Goal: Task Accomplishment & Management: Manage account settings

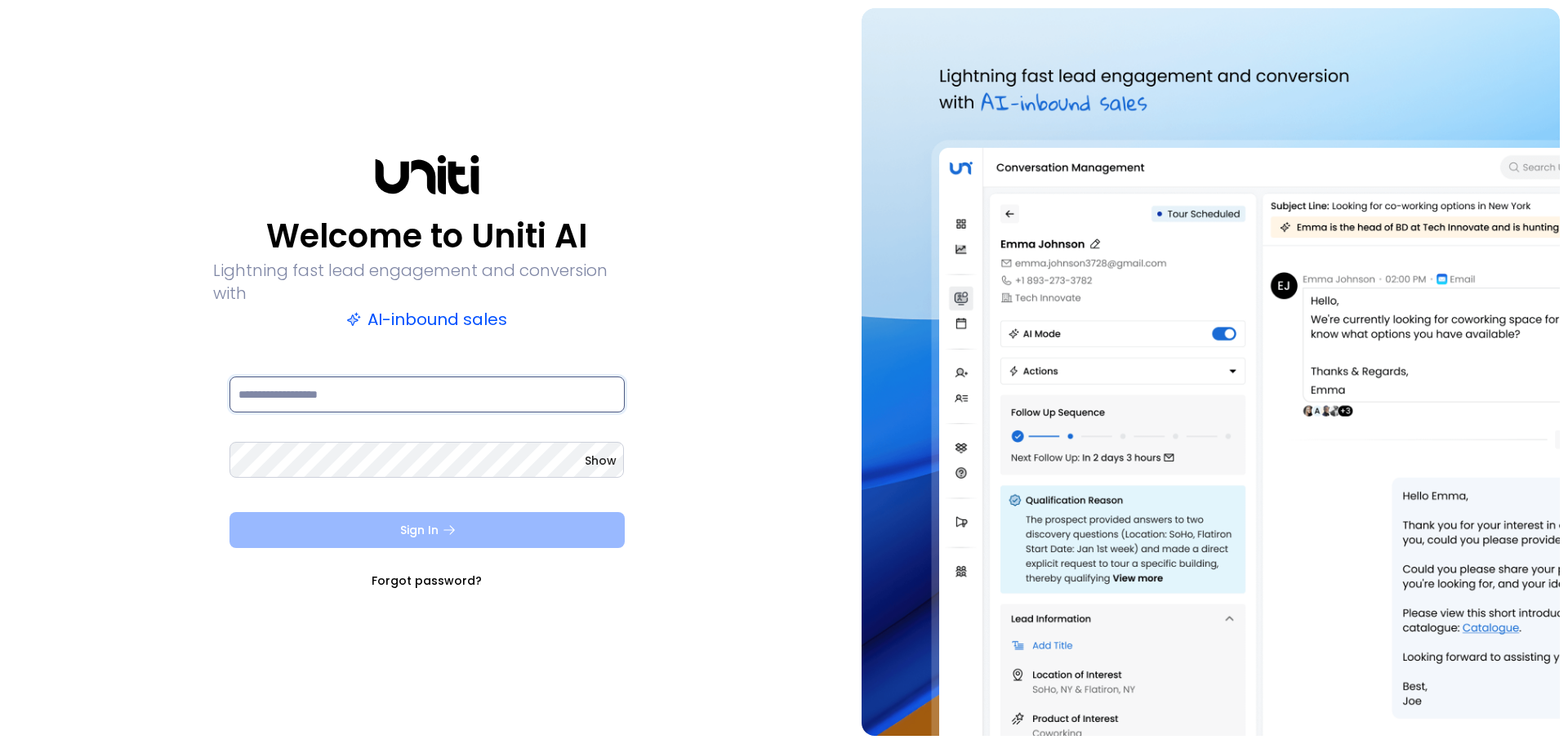
type input "**********"
click at [449, 523] on icon "submit" at bounding box center [449, 530] width 15 height 15
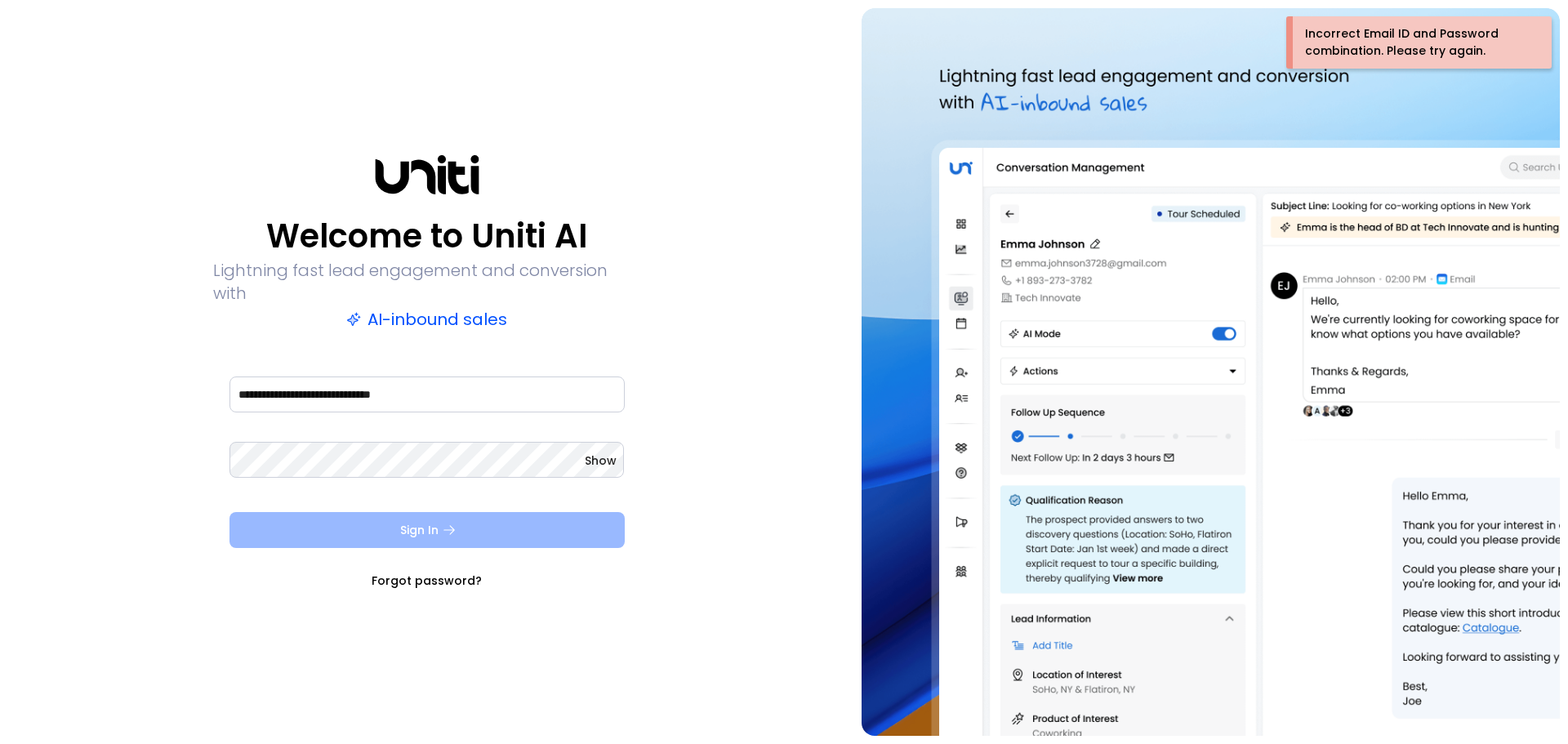
click at [597, 452] on span "Show" at bounding box center [601, 460] width 32 height 16
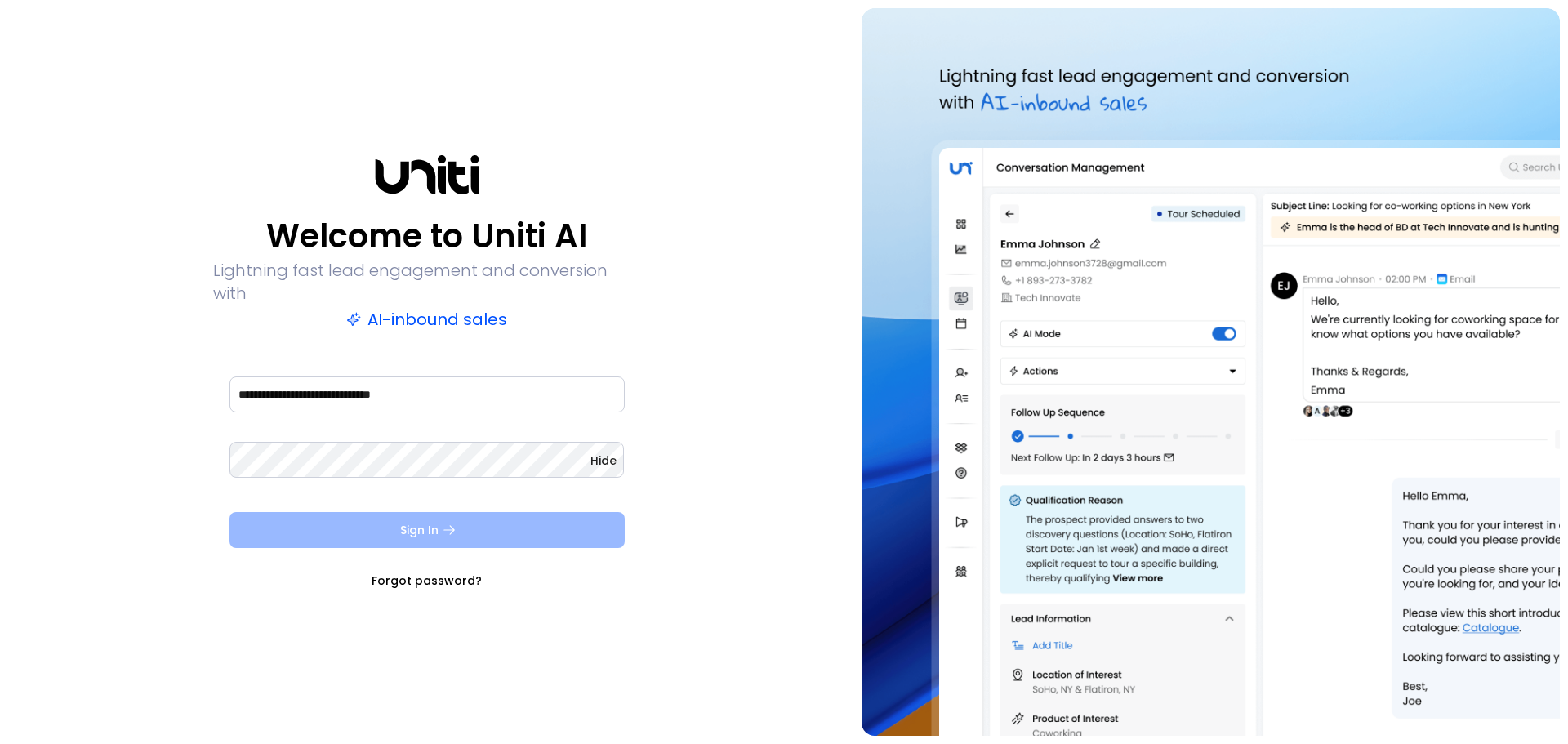
click at [426, 526] on button "Sign In" at bounding box center [428, 530] width 396 height 36
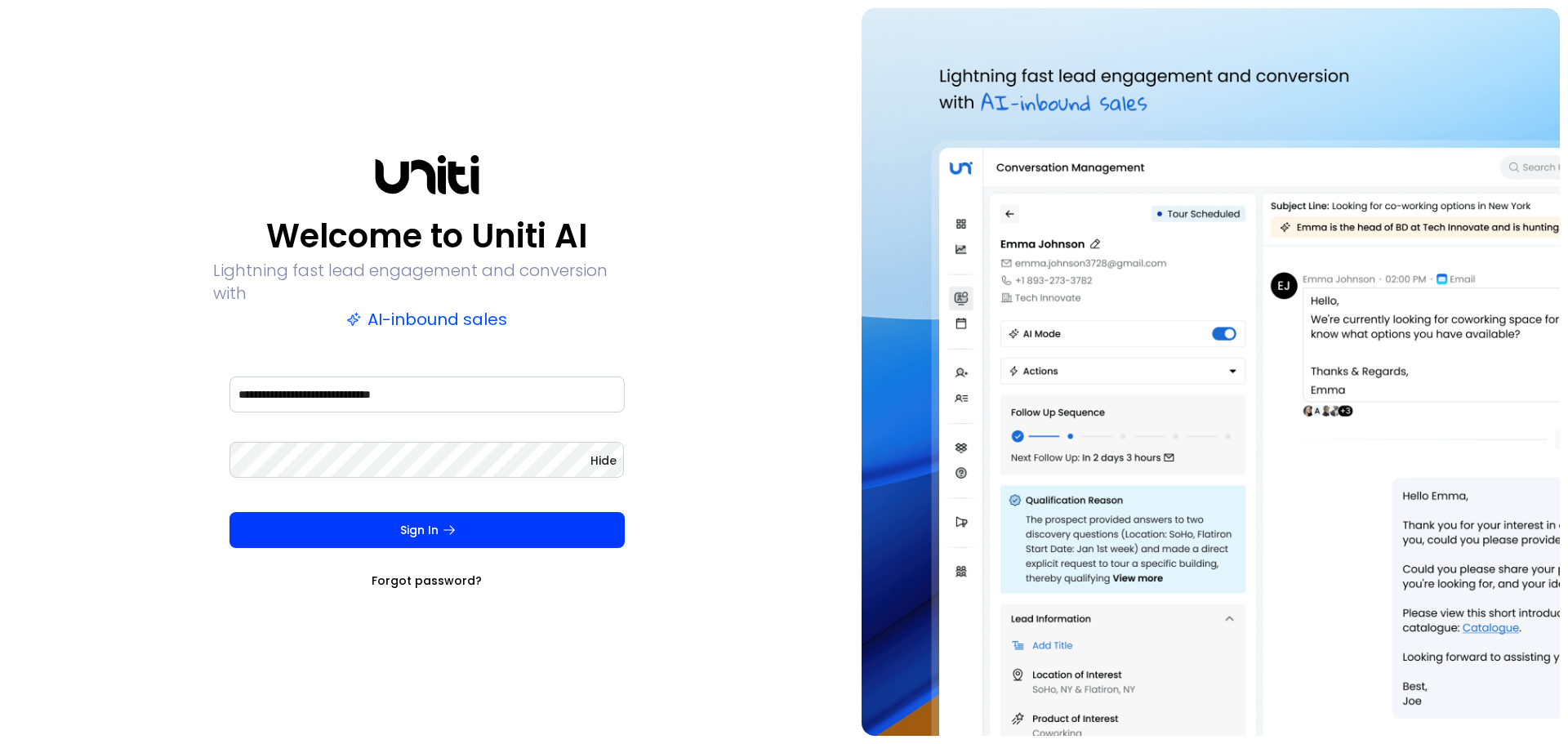
click at [1390, 101] on img at bounding box center [1211, 372] width 698 height 728
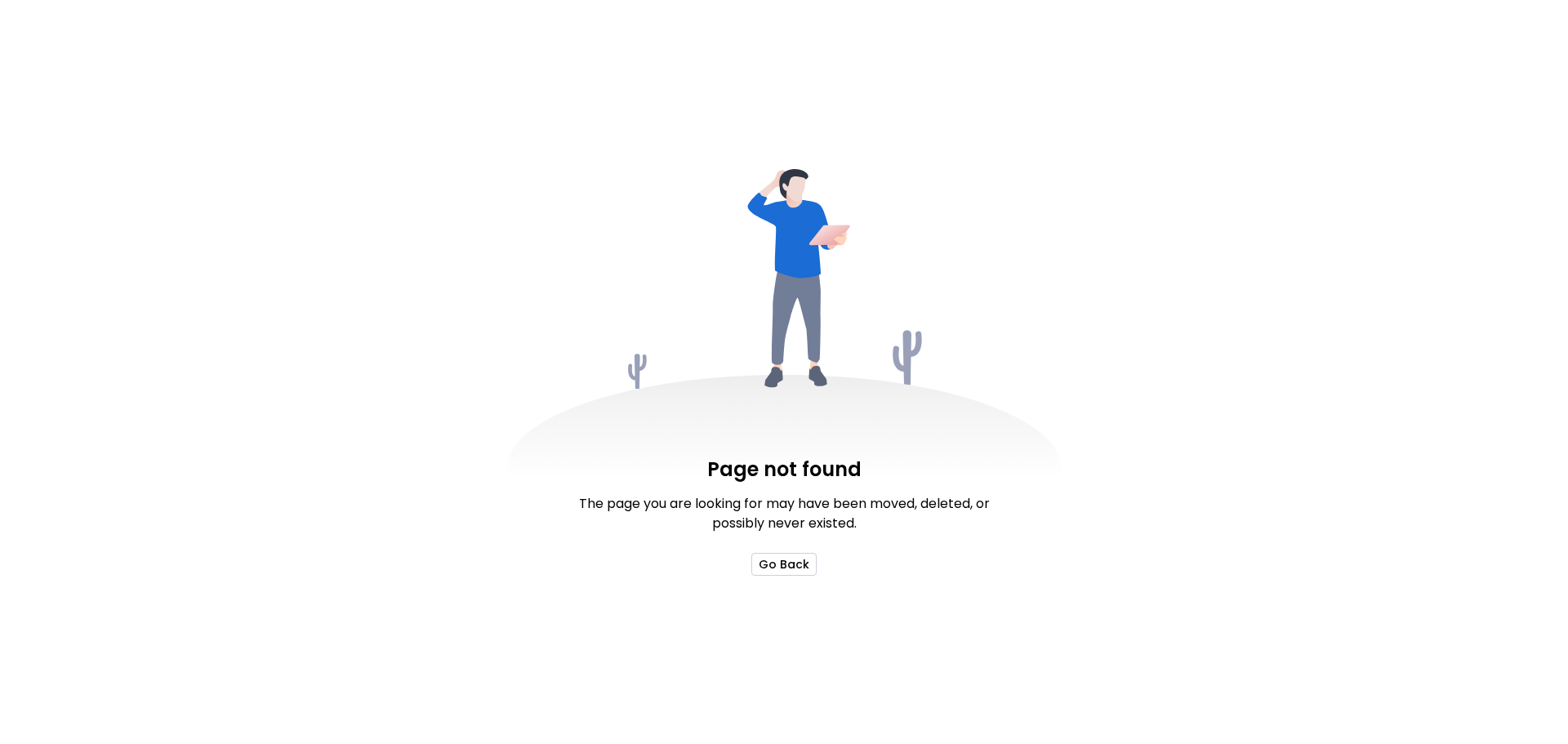
click at [779, 563] on button "Go Back" at bounding box center [784, 564] width 65 height 23
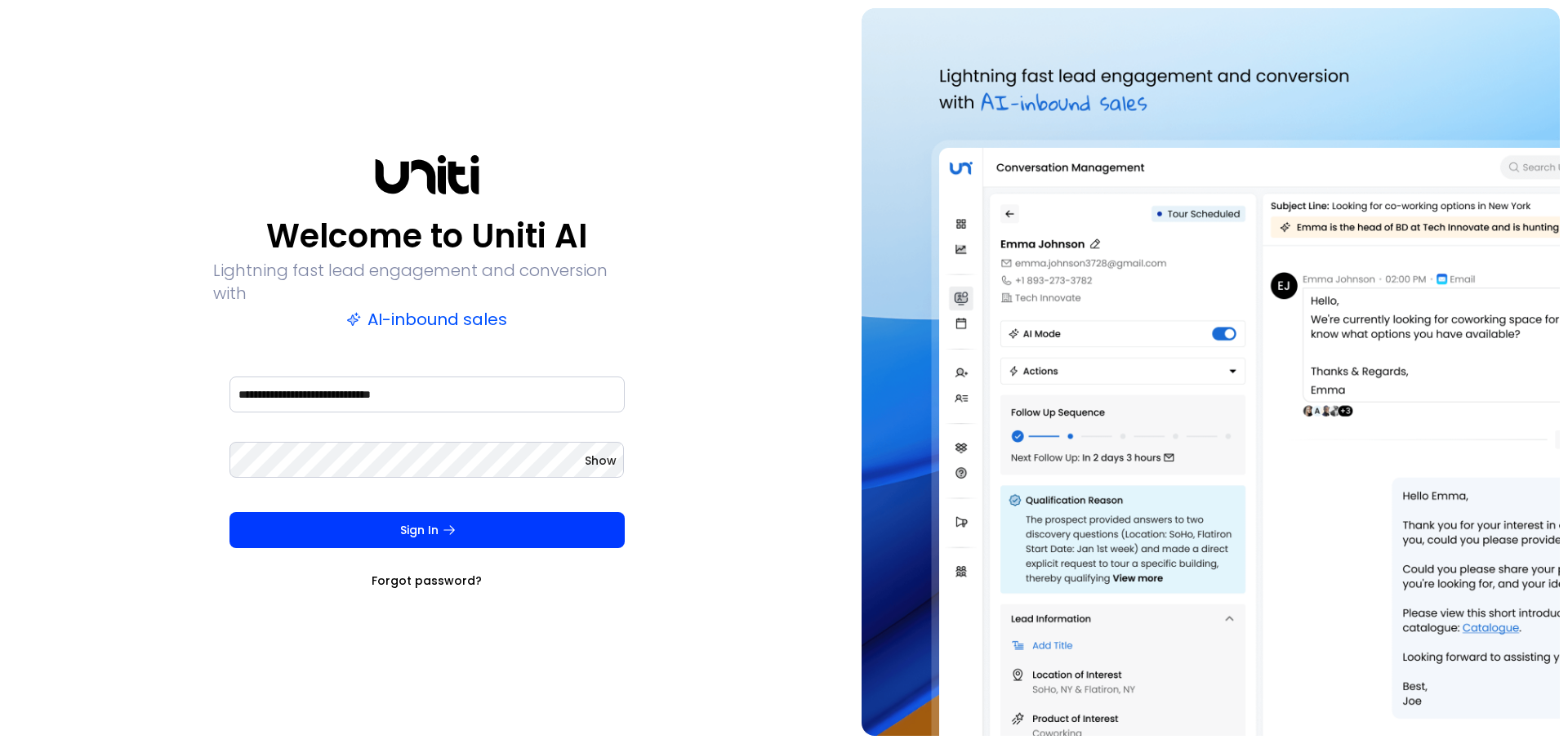
click at [774, 561] on div "**********" at bounding box center [427, 372] width 837 height 728
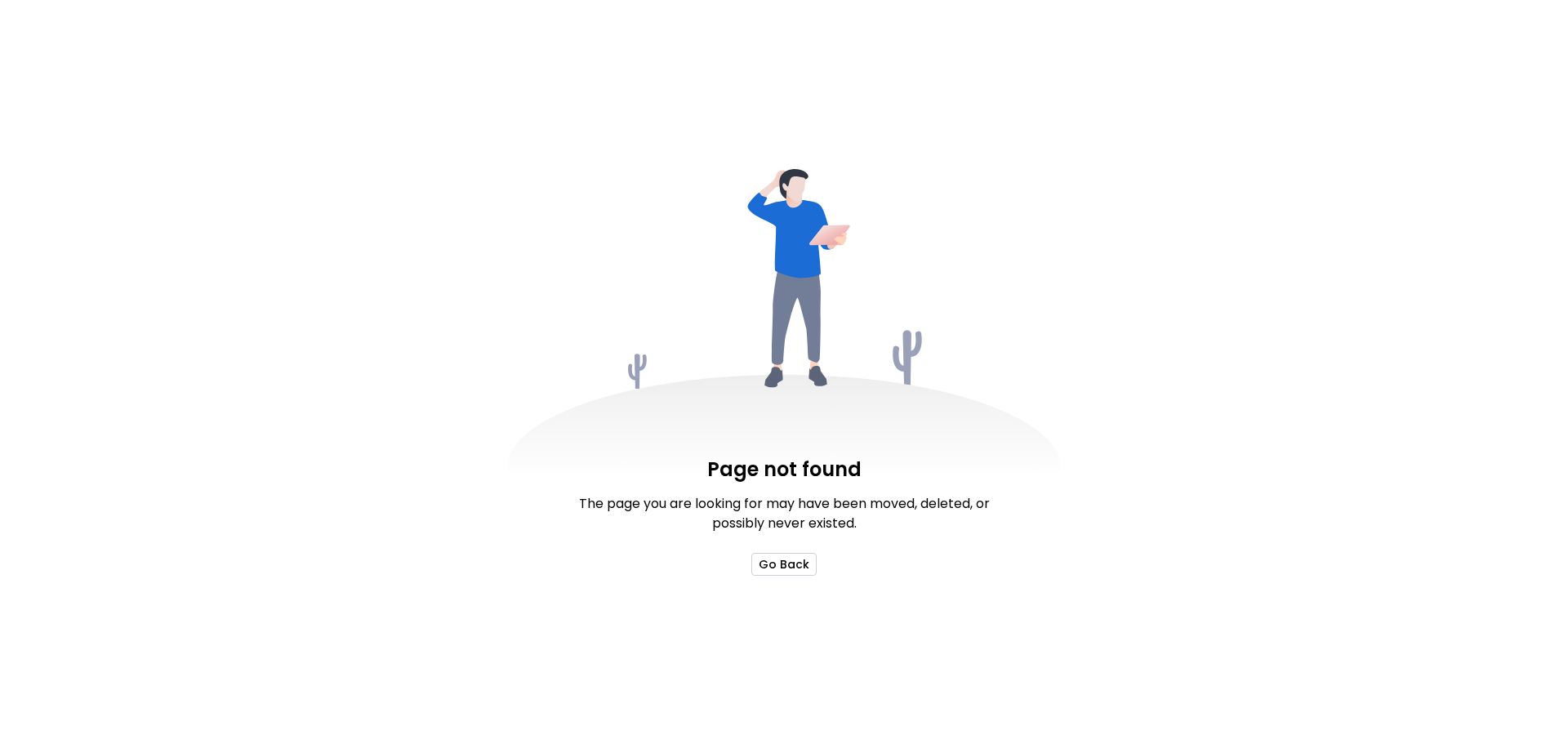
click at [789, 562] on button "Go Back" at bounding box center [784, 564] width 65 height 23
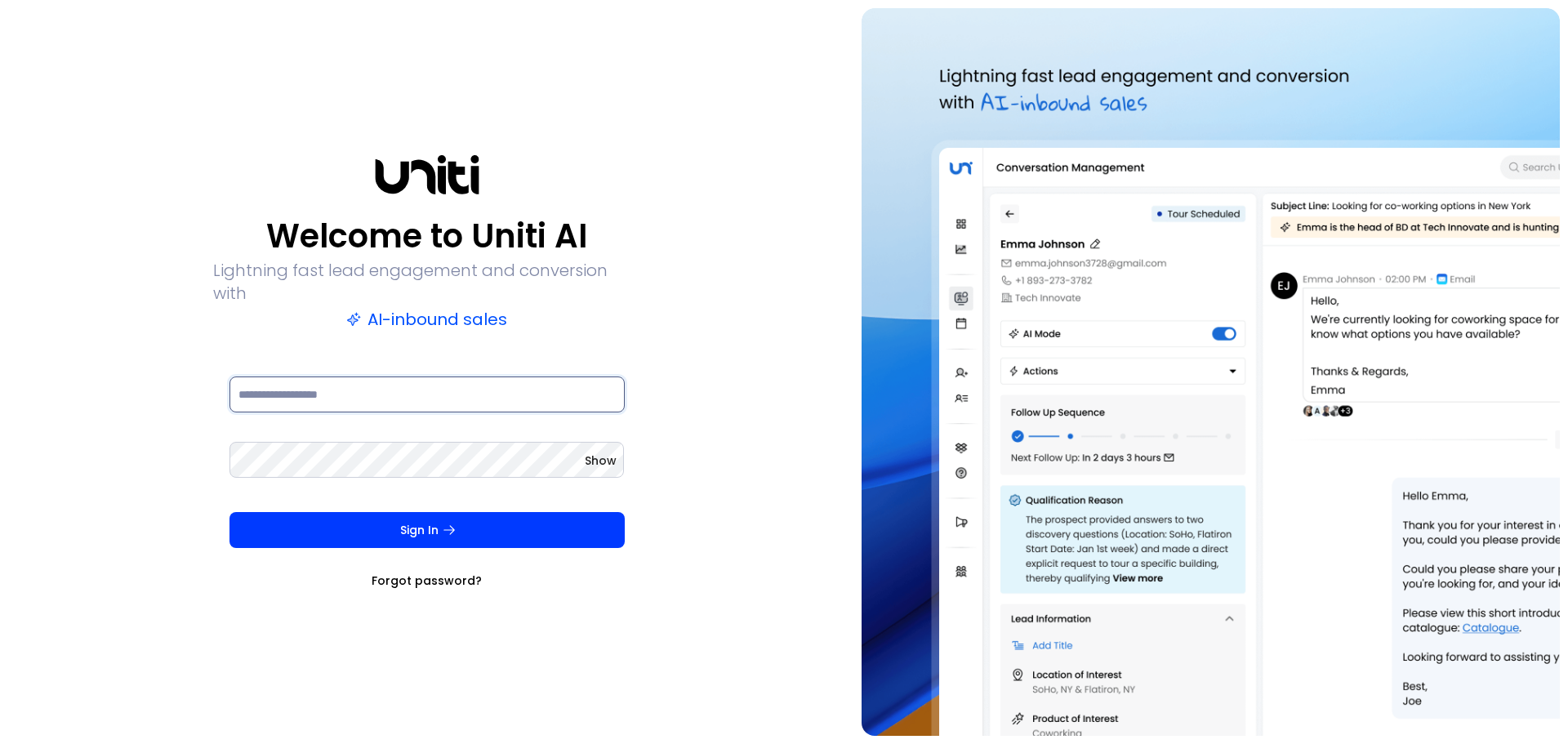
type input "**********"
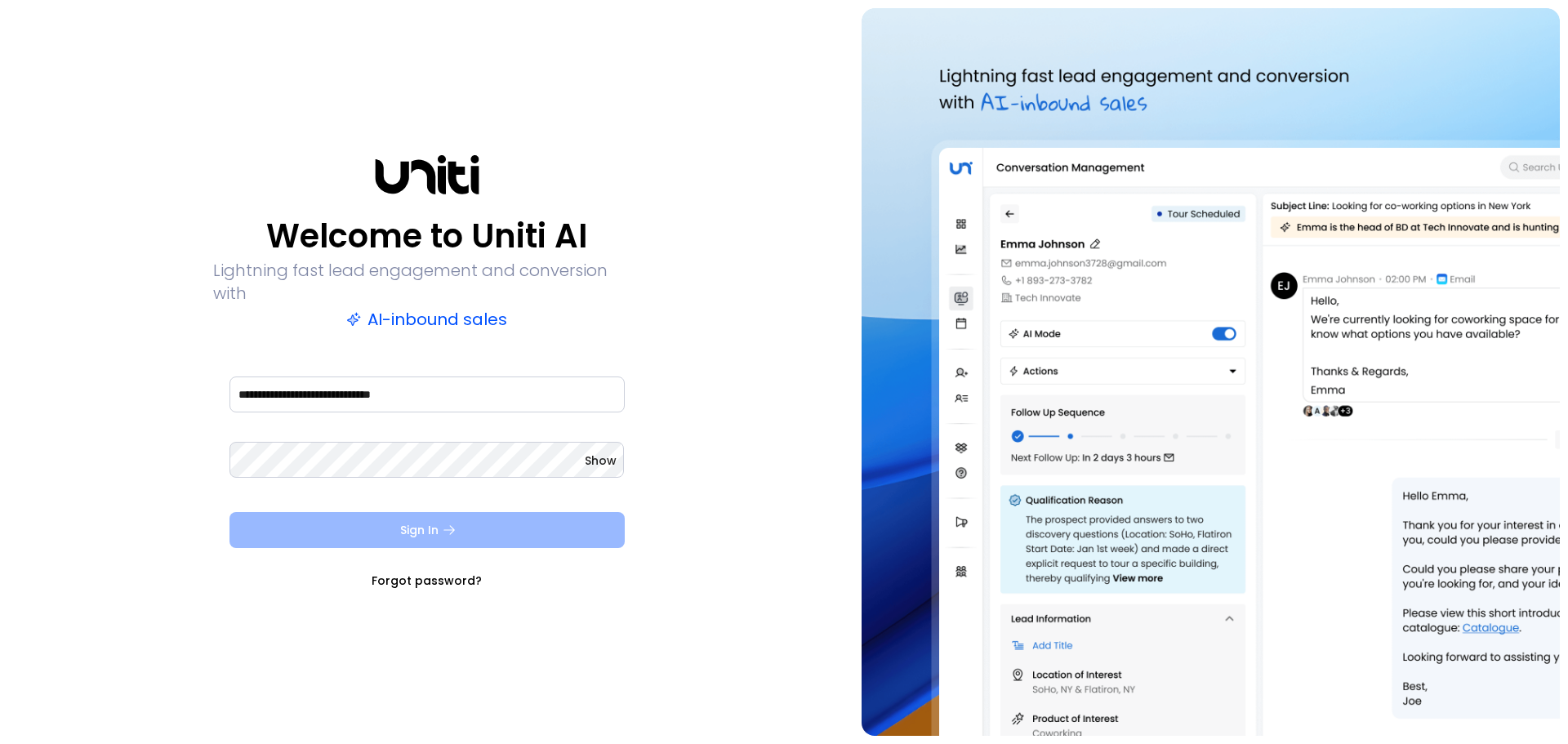
click at [443, 525] on icon "submit" at bounding box center [449, 530] width 15 height 15
click at [606, 452] on span "Show" at bounding box center [601, 460] width 32 height 16
click at [330, 527] on button "Sign In" at bounding box center [428, 530] width 396 height 36
click at [552, 515] on button "Sign In" at bounding box center [428, 530] width 396 height 36
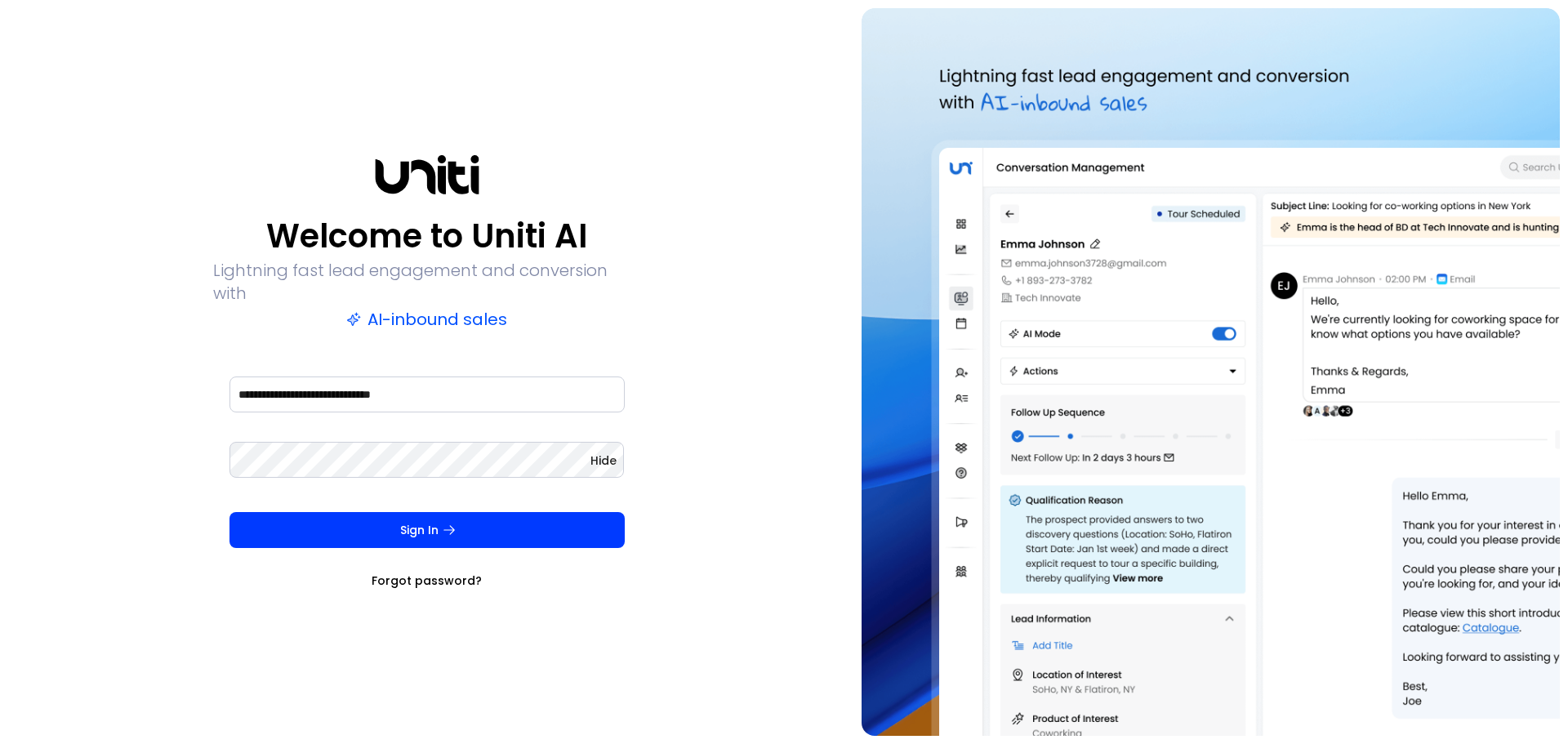
click at [410, 573] on link "Forgot password?" at bounding box center [427, 580] width 111 height 16
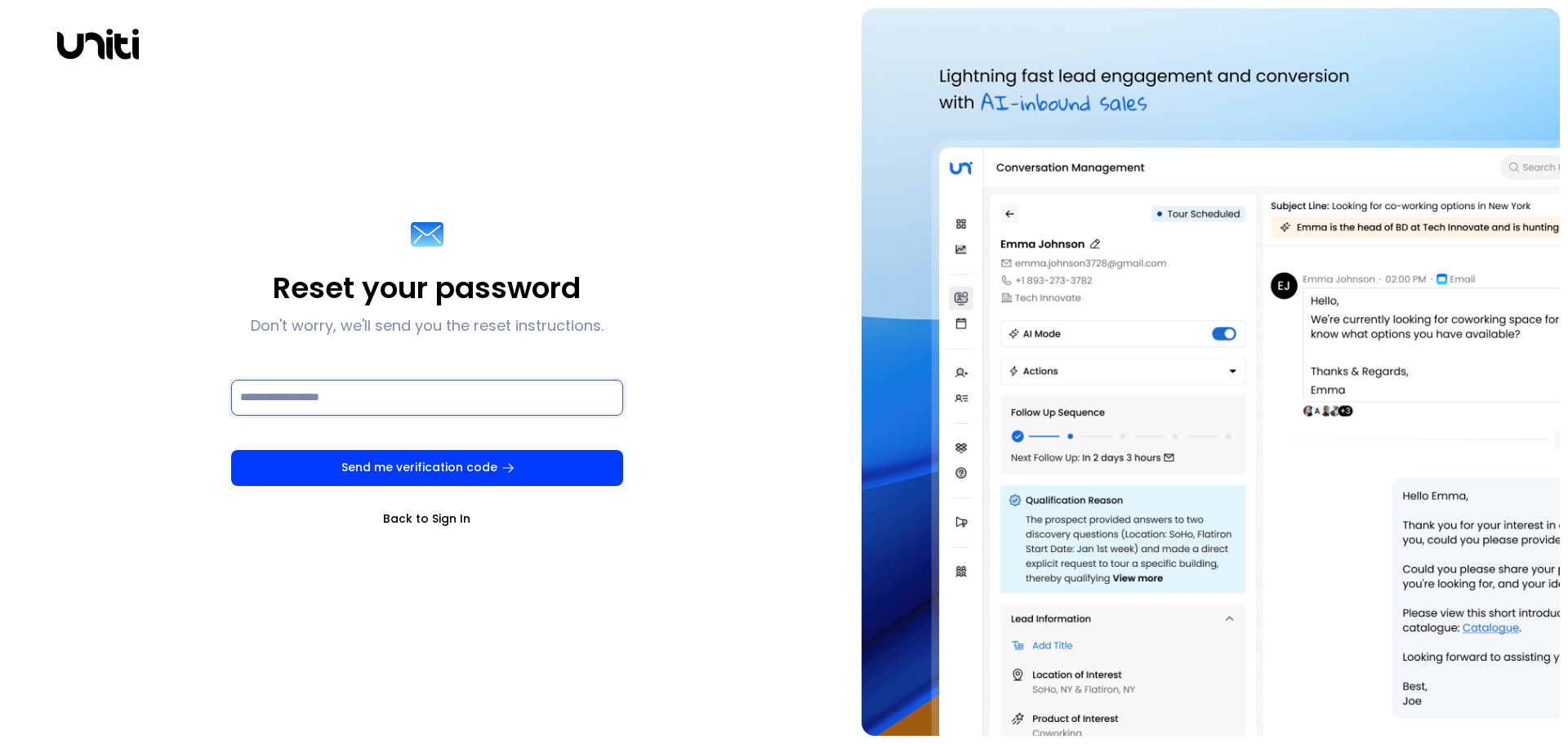
click at [355, 404] on input at bounding box center [427, 398] width 392 height 36
type input "**********"
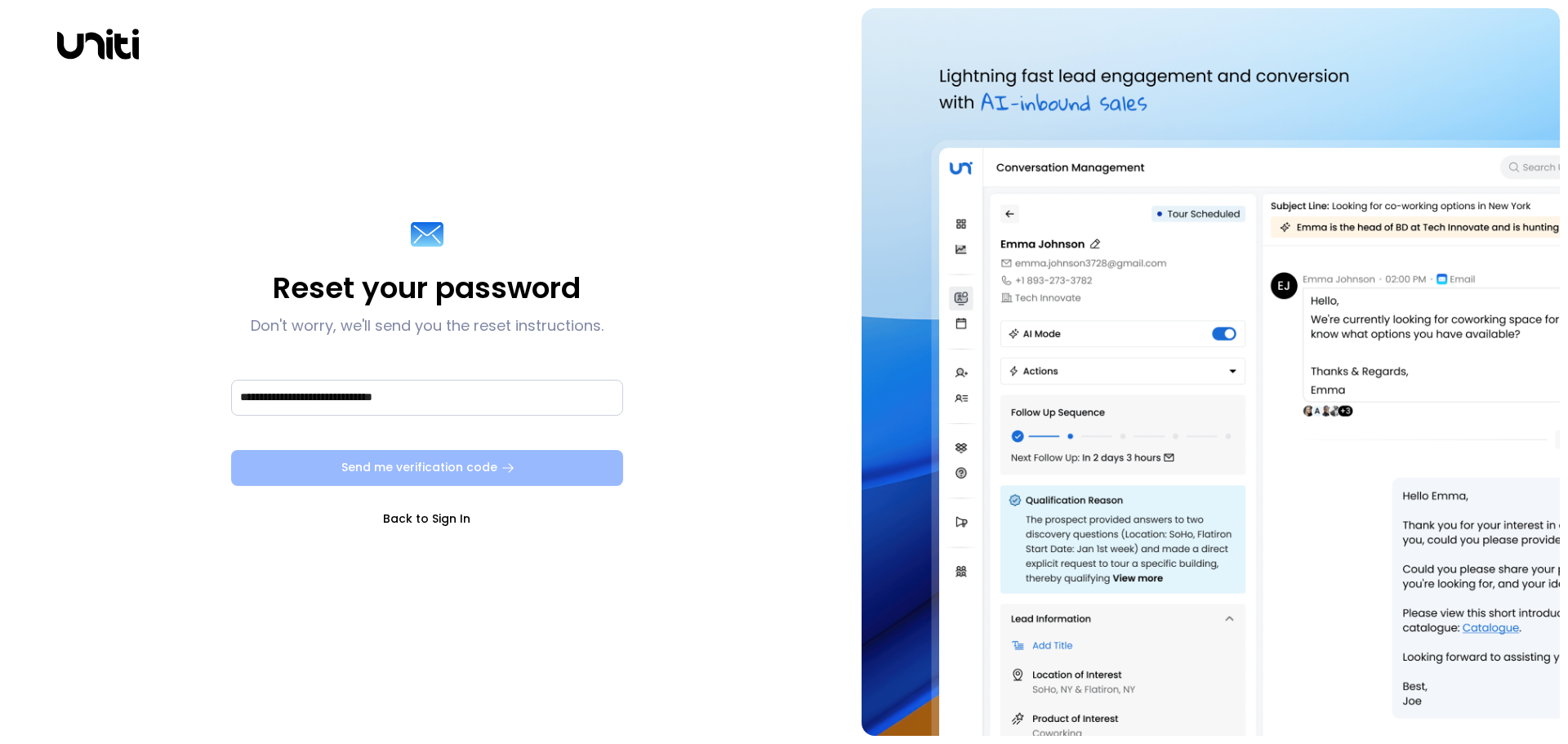
click at [417, 466] on button "Send me verification code" at bounding box center [427, 469] width 392 height 36
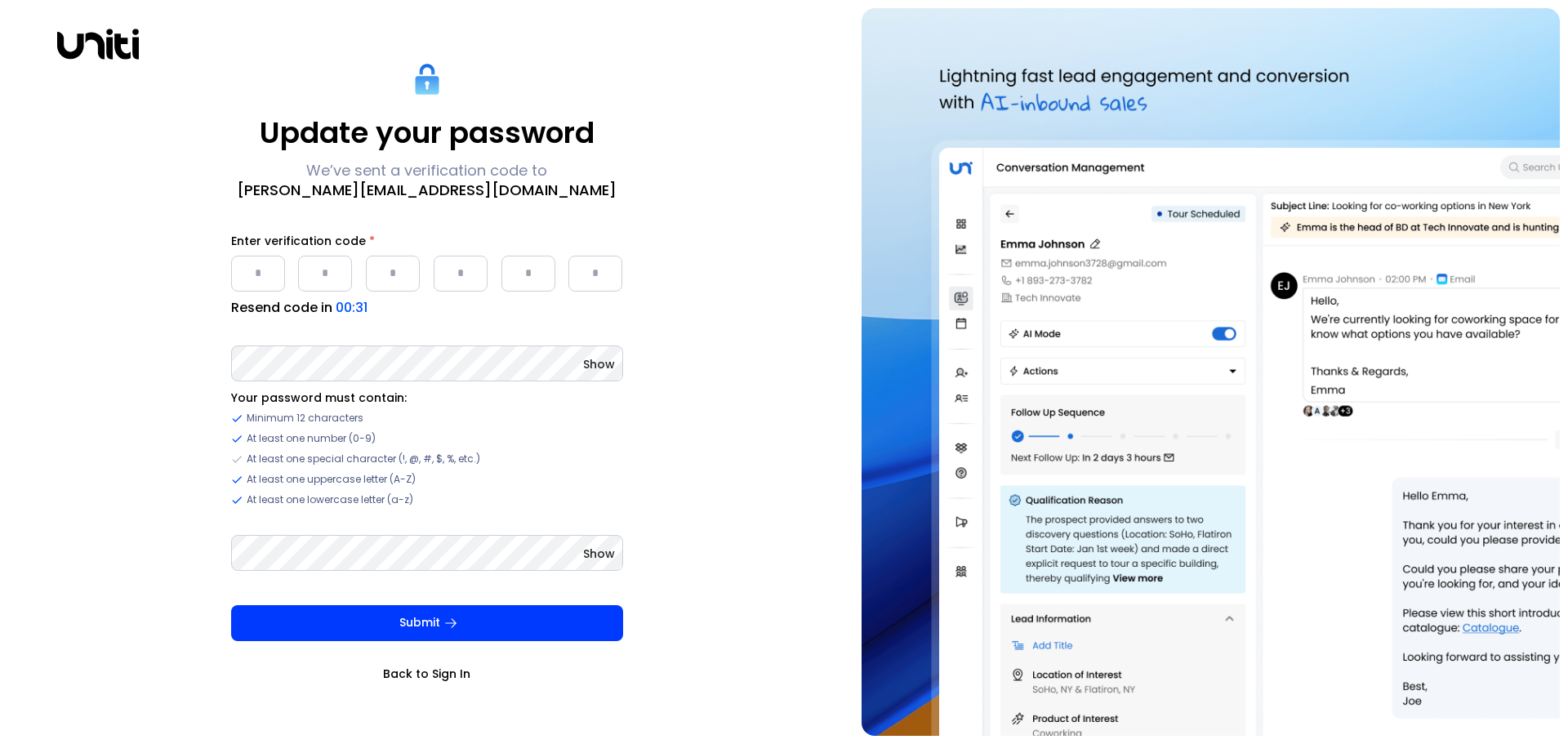
click at [260, 277] on input "Please enter OTP character 1" at bounding box center [257, 274] width 54 height 36
type input "*"
click at [335, 281] on input "Please enter OTP character 2" at bounding box center [325, 274] width 54 height 36
type input "*"
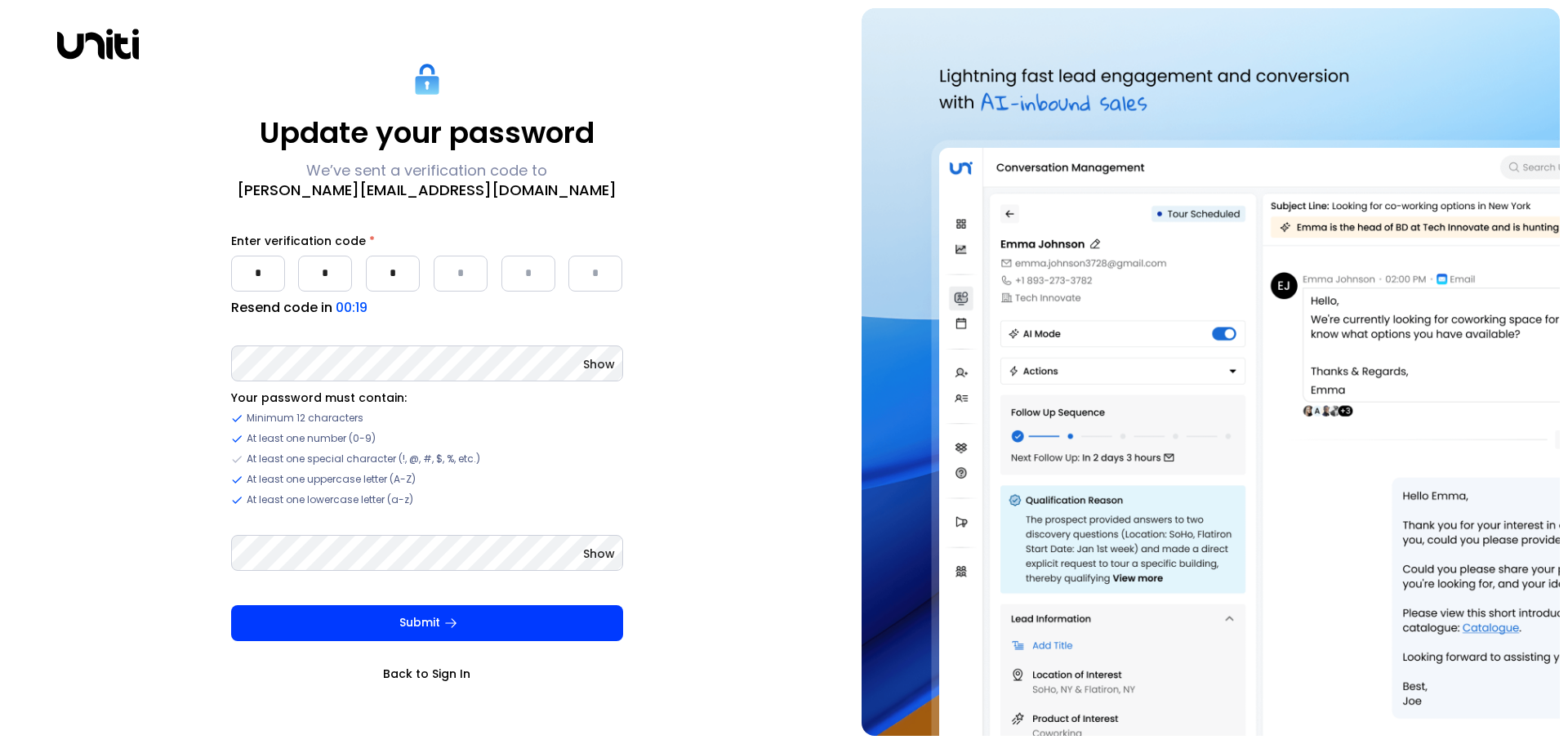
type input "*"
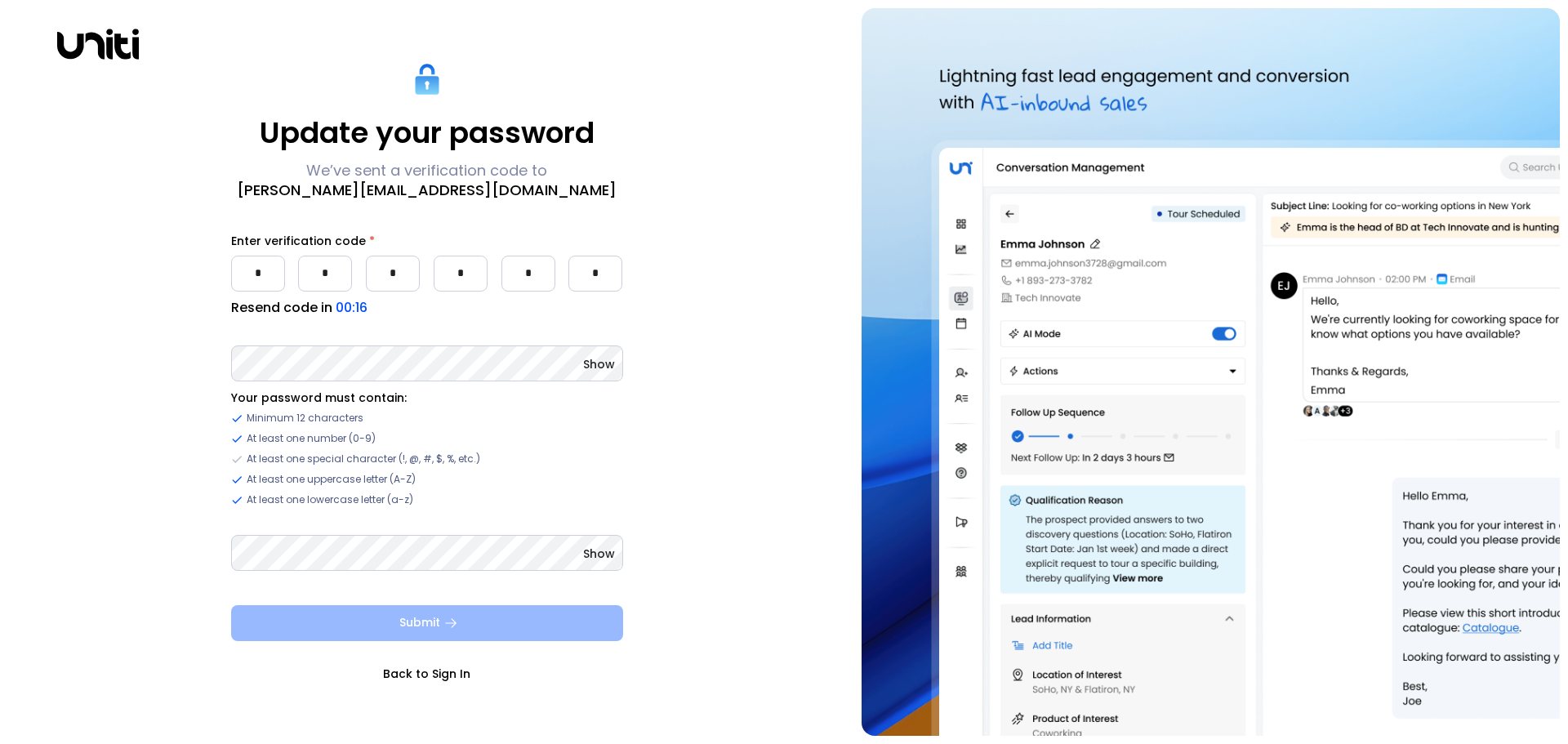
type input "*"
click at [435, 622] on button "Submit" at bounding box center [427, 624] width 392 height 36
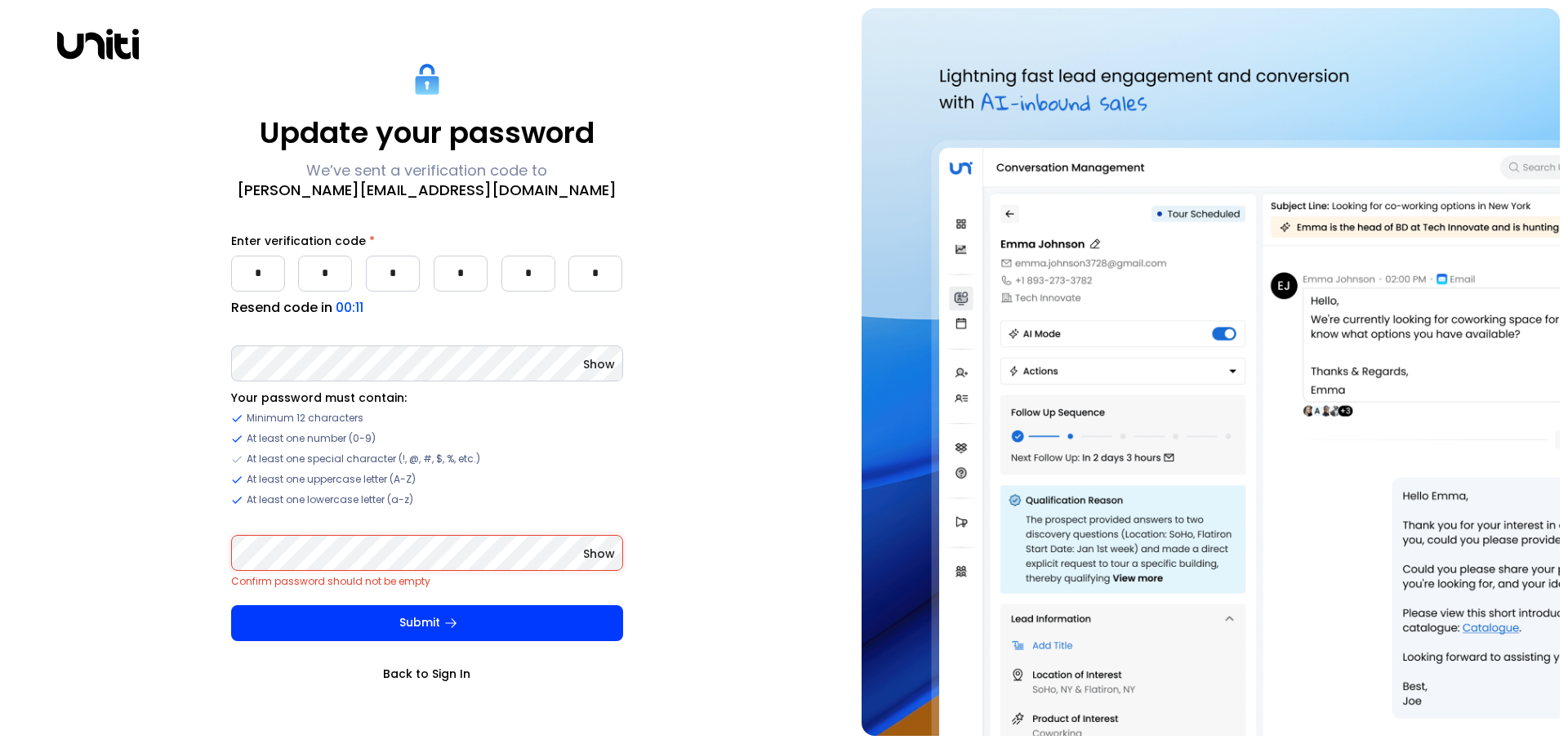
click at [602, 363] on span "Show" at bounding box center [599, 363] width 32 height 16
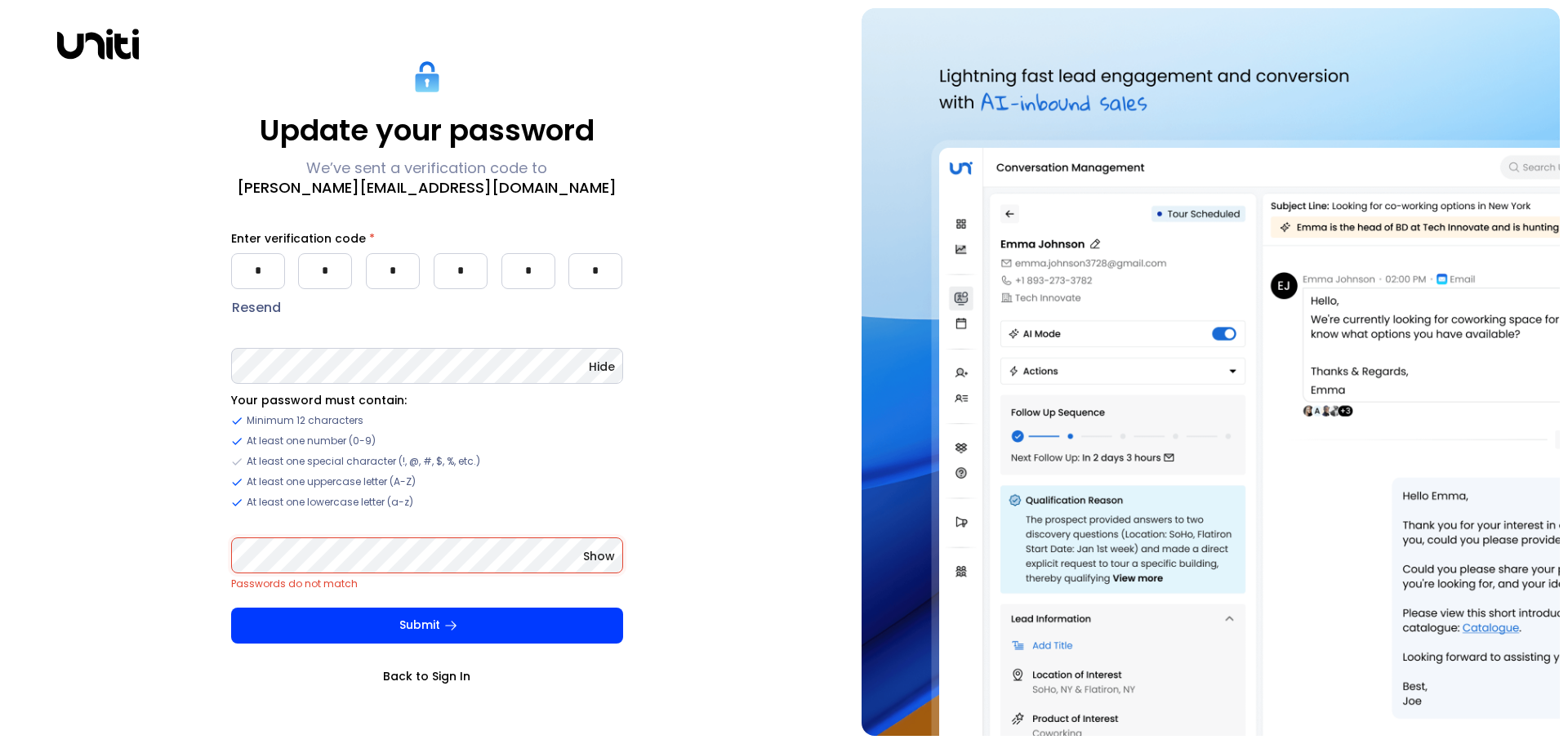
click at [598, 555] on span "Show" at bounding box center [599, 556] width 32 height 16
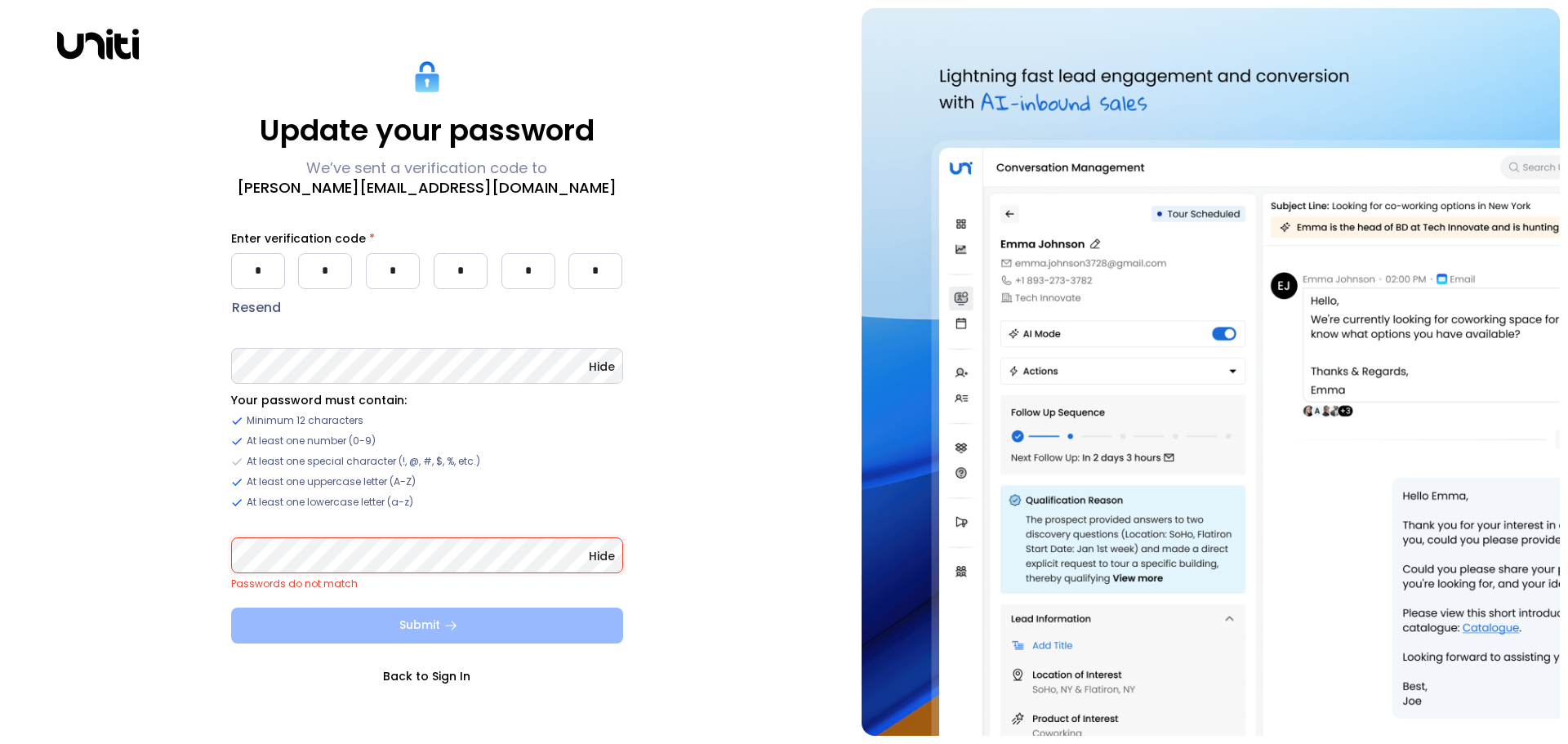
click at [415, 621] on button "Submit" at bounding box center [427, 626] width 392 height 36
click at [428, 628] on button "Submit" at bounding box center [427, 626] width 392 height 36
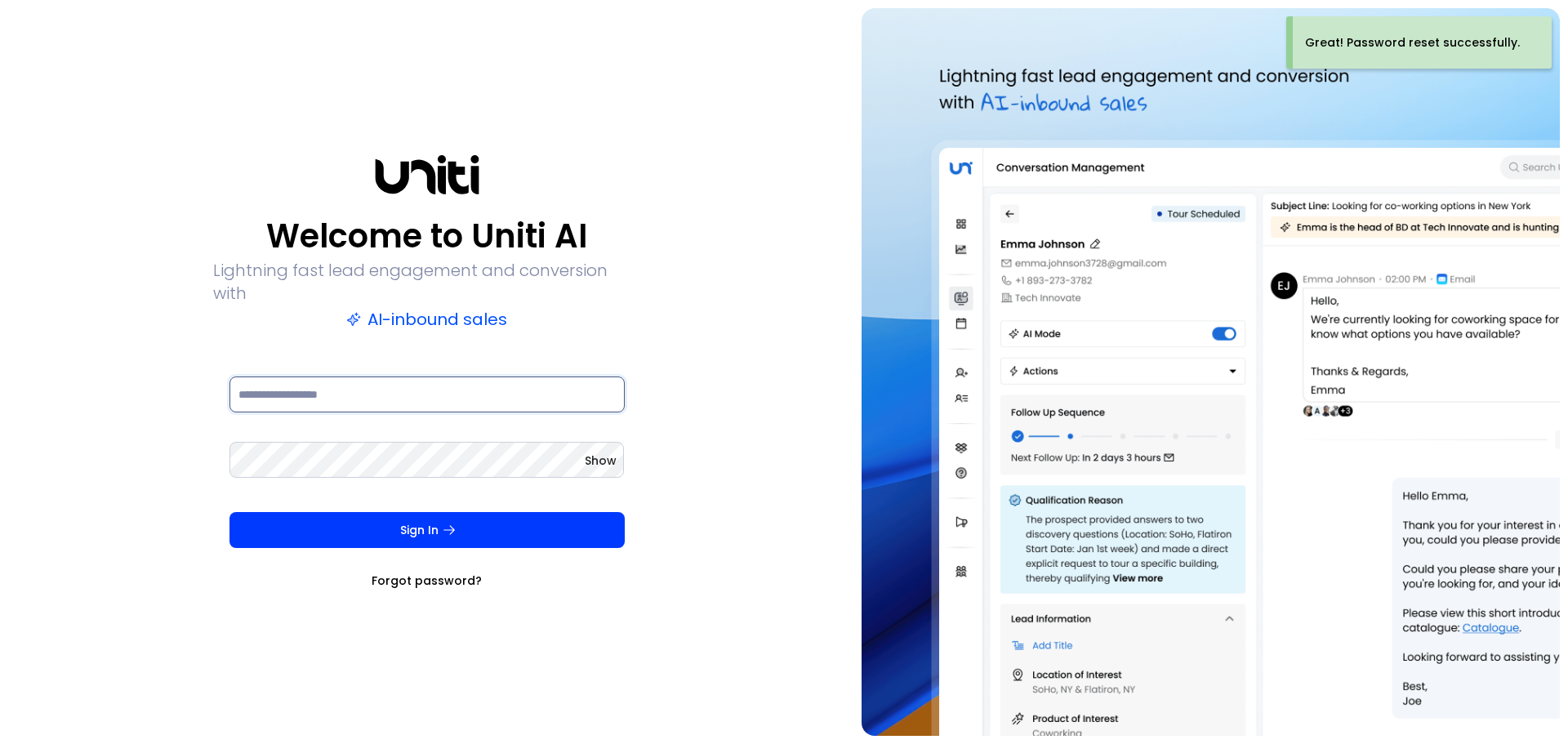
type input "**********"
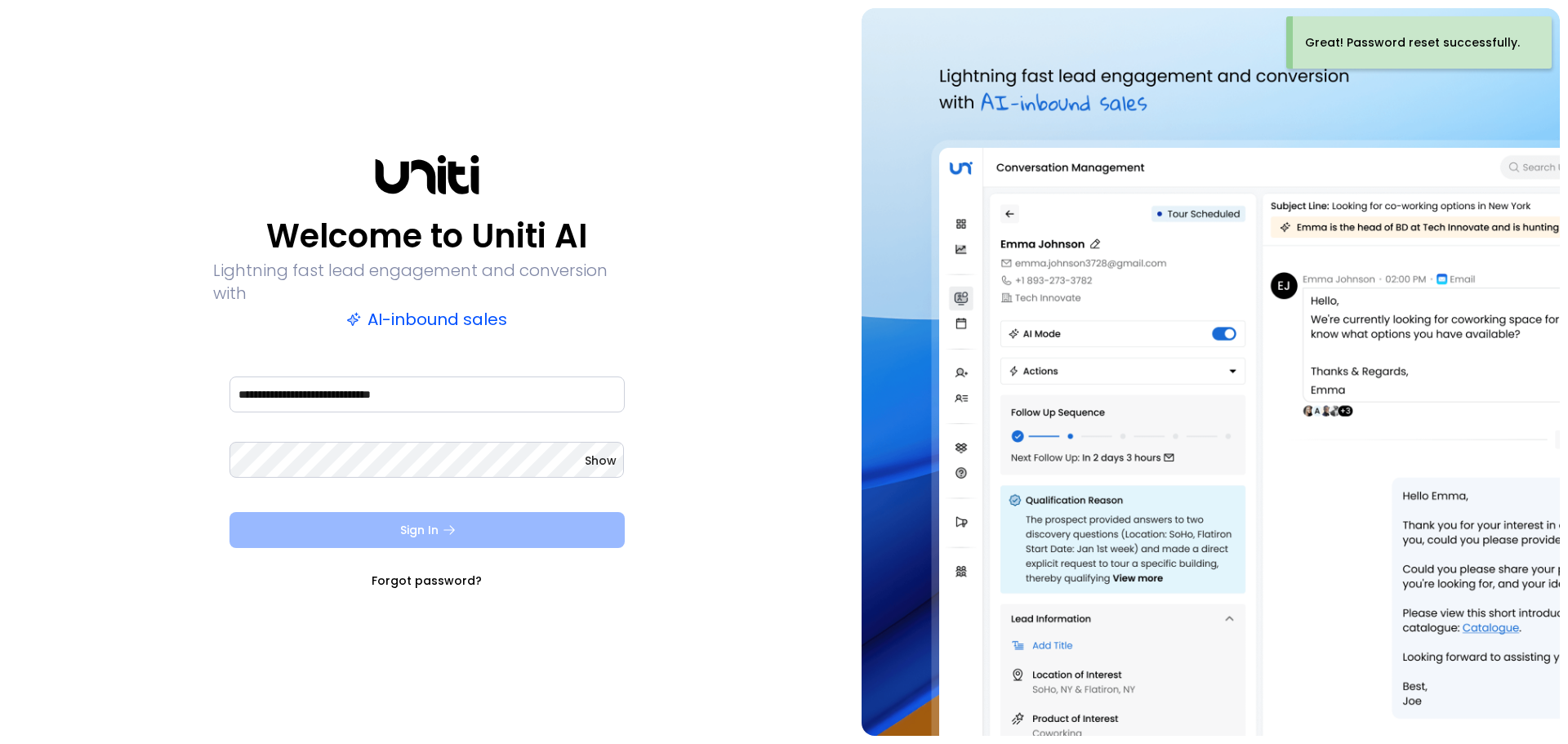
click at [427, 513] on button "Sign In" at bounding box center [428, 530] width 396 height 36
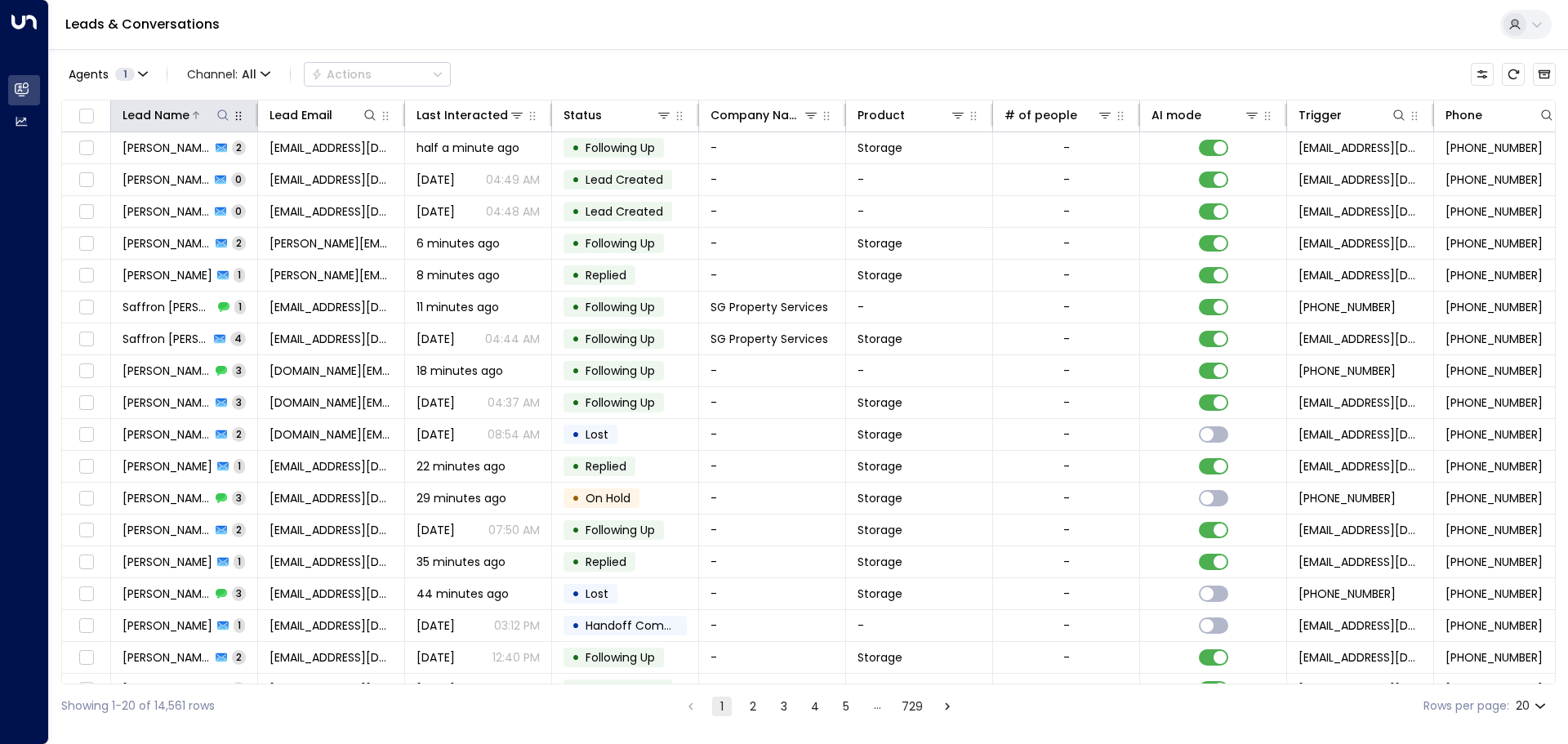
click at [220, 114] on icon at bounding box center [223, 115] width 13 height 13
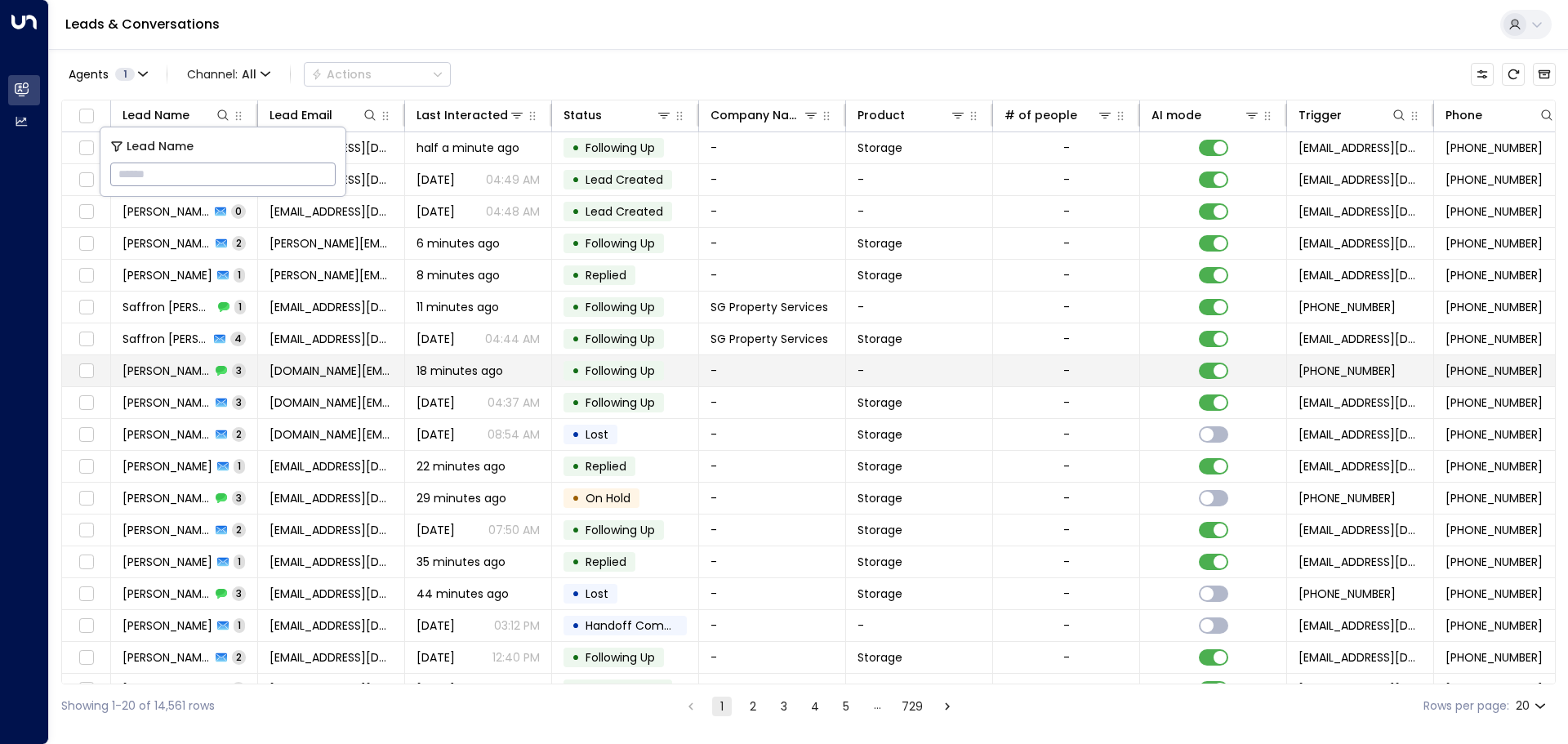
type input "**********"
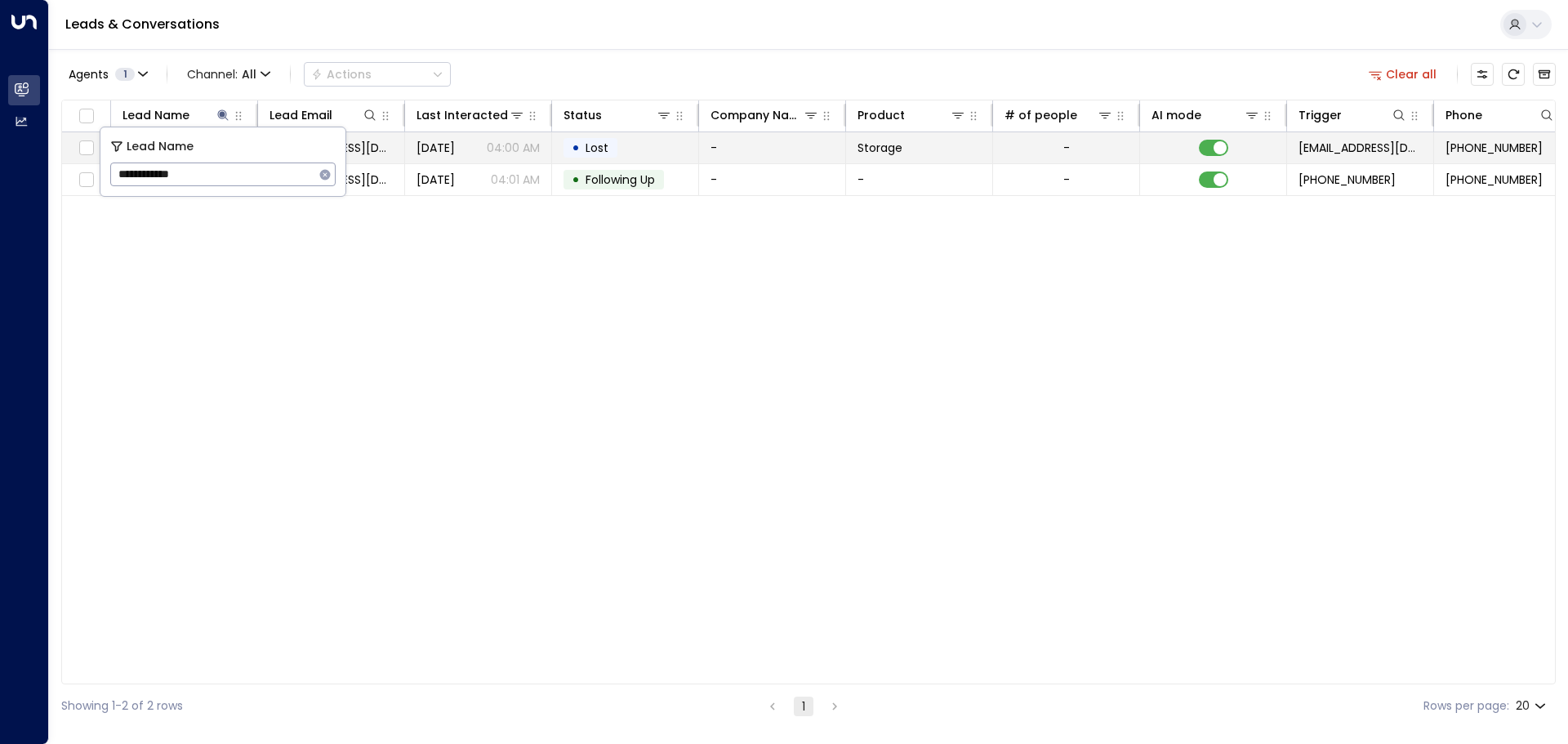
click at [405, 150] on td "Oct 02, 2025 04:00 AM" at bounding box center [478, 148] width 147 height 31
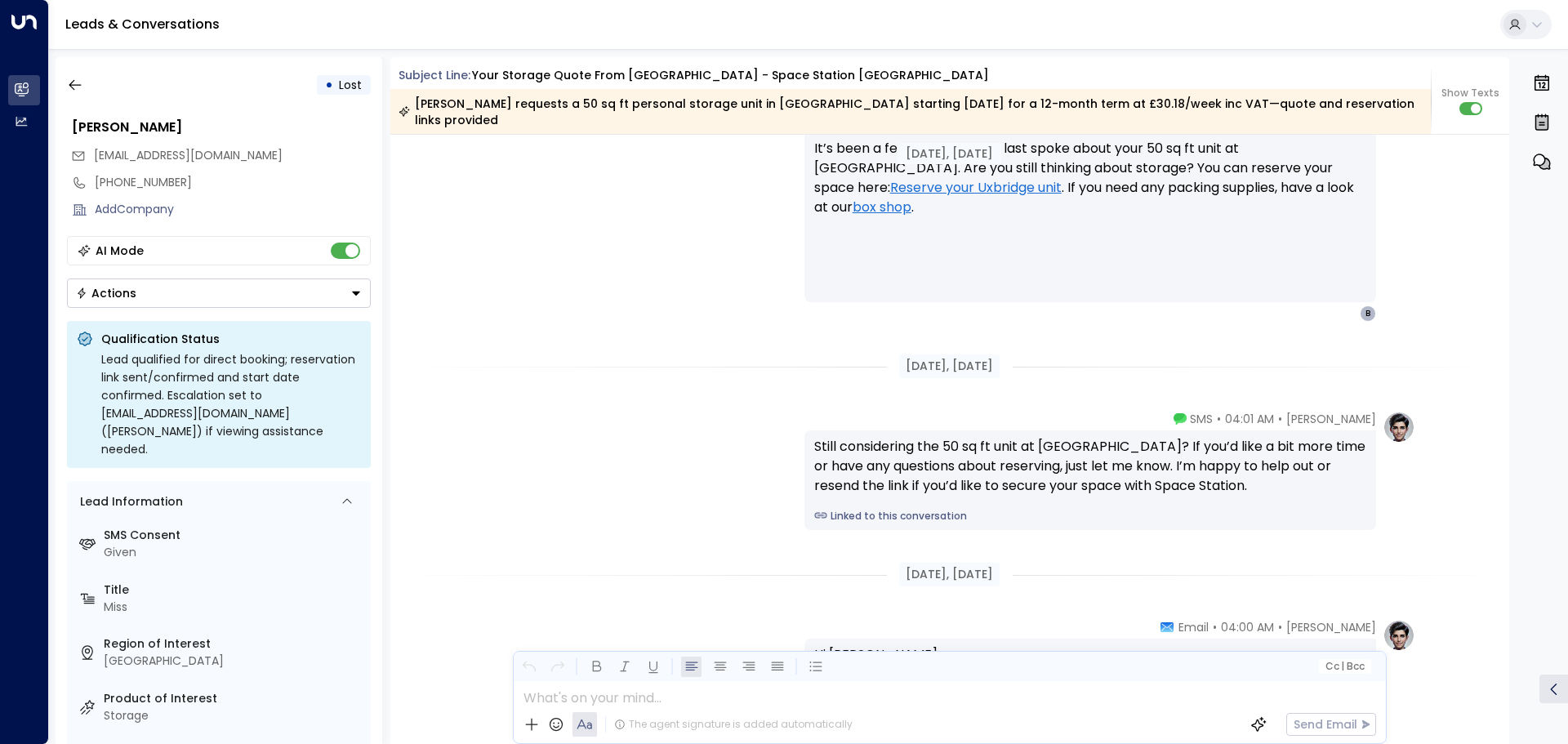
scroll to position [2323, 0]
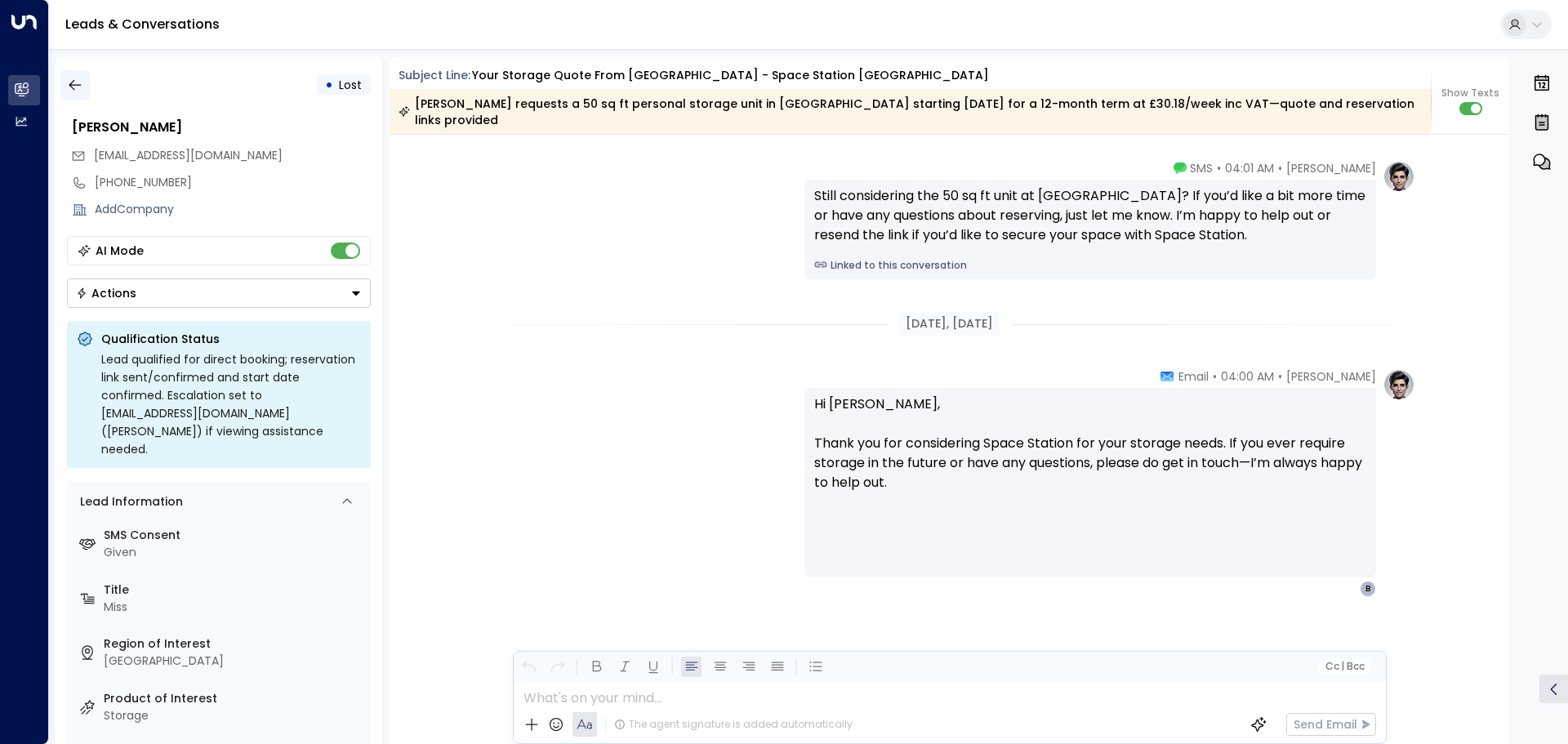
click at [75, 83] on icon "button" at bounding box center [75, 84] width 16 height 16
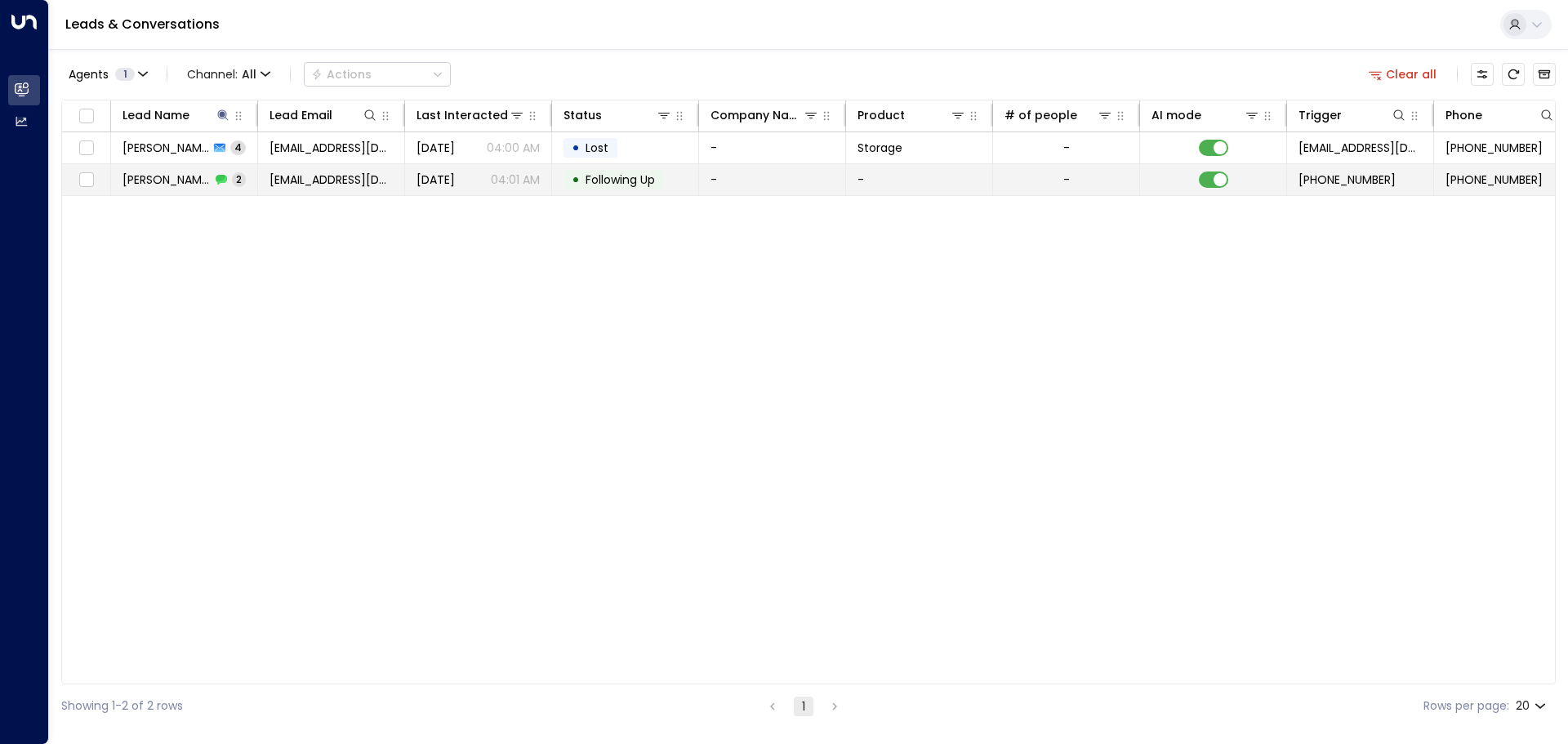
click at [216, 183] on icon at bounding box center [221, 180] width 11 height 11
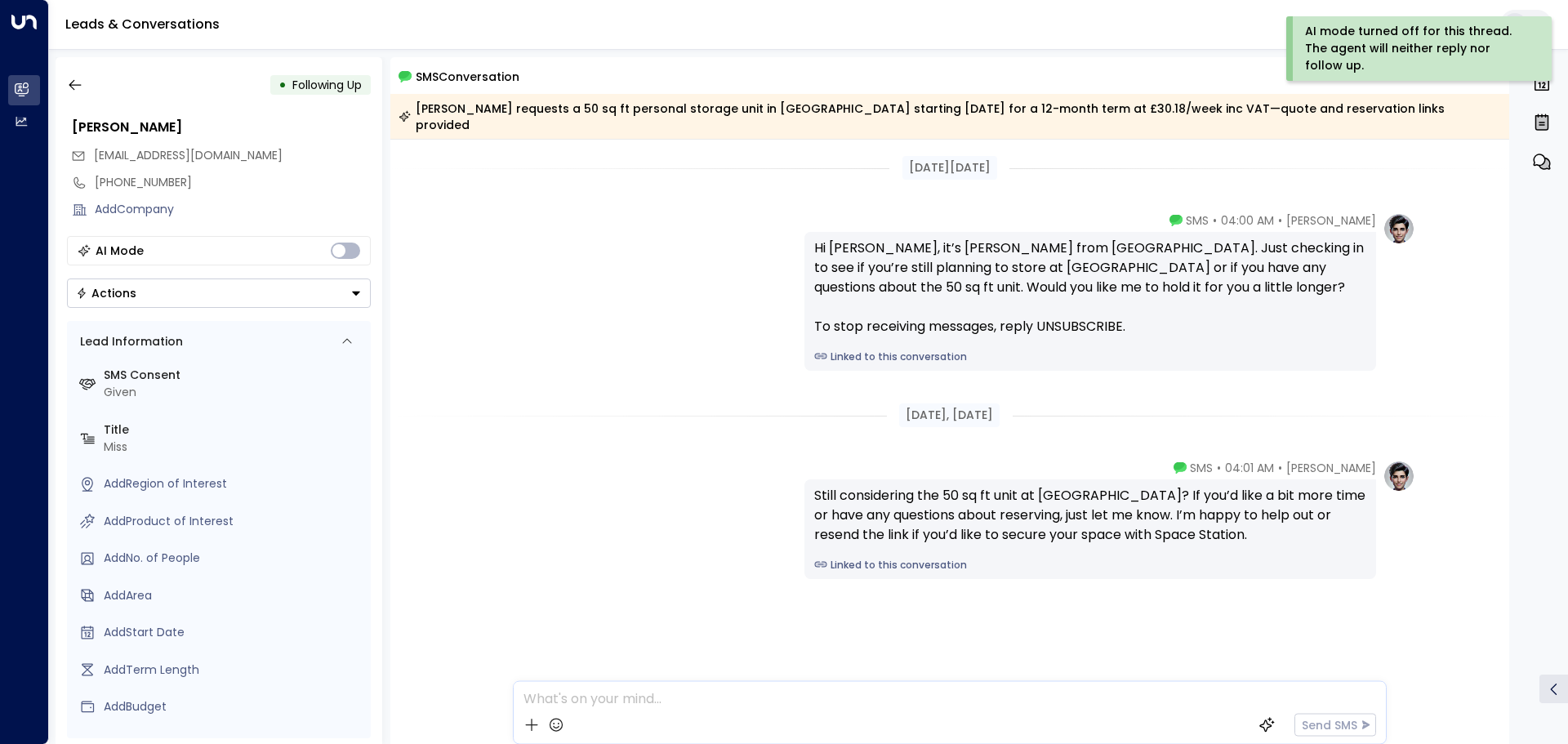
click at [358, 292] on icon "Button group with a nested menu" at bounding box center [356, 293] width 9 height 4
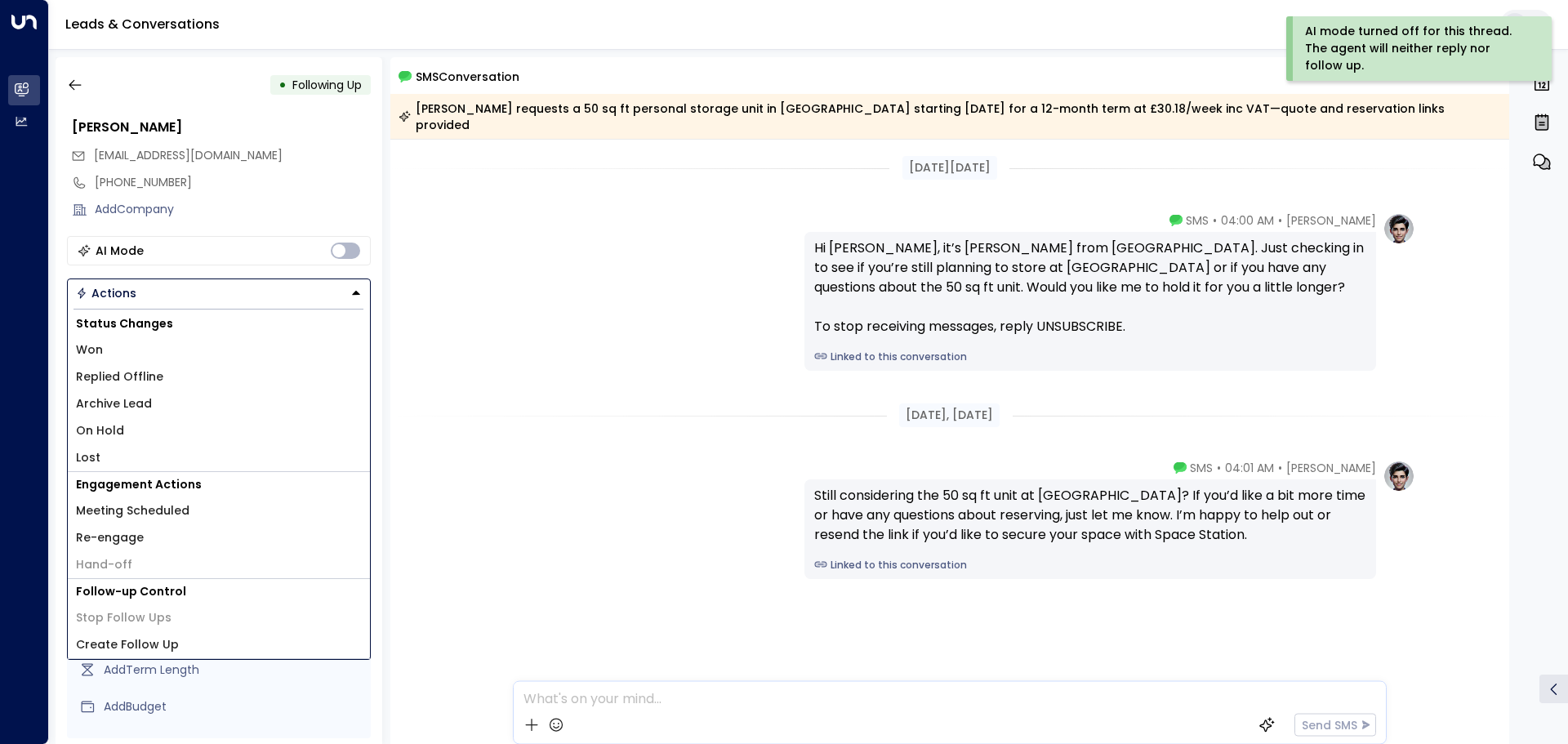
click at [153, 452] on li "Lost" at bounding box center [219, 458] width 302 height 27
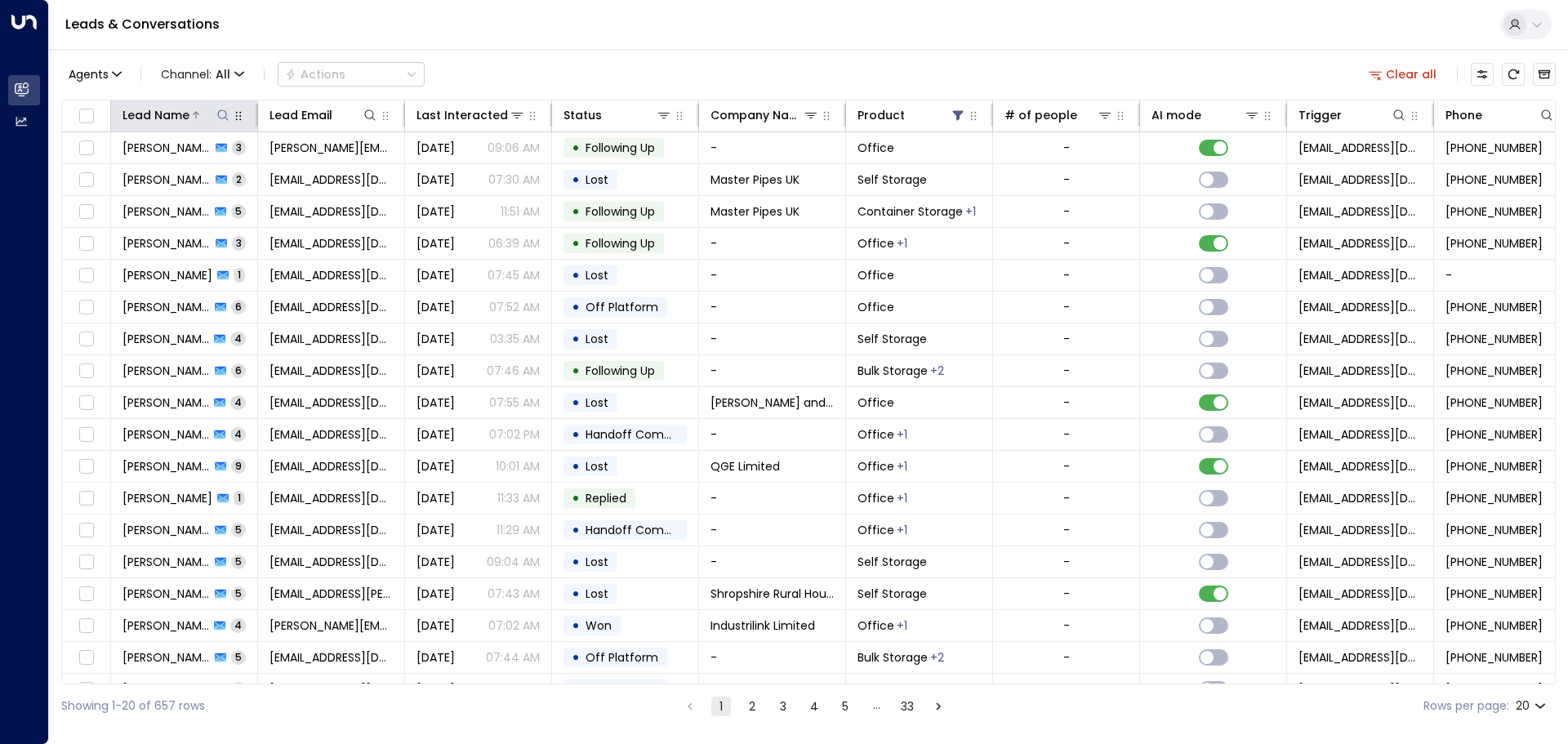
click at [218, 111] on icon at bounding box center [223, 115] width 13 height 13
type input "**********"
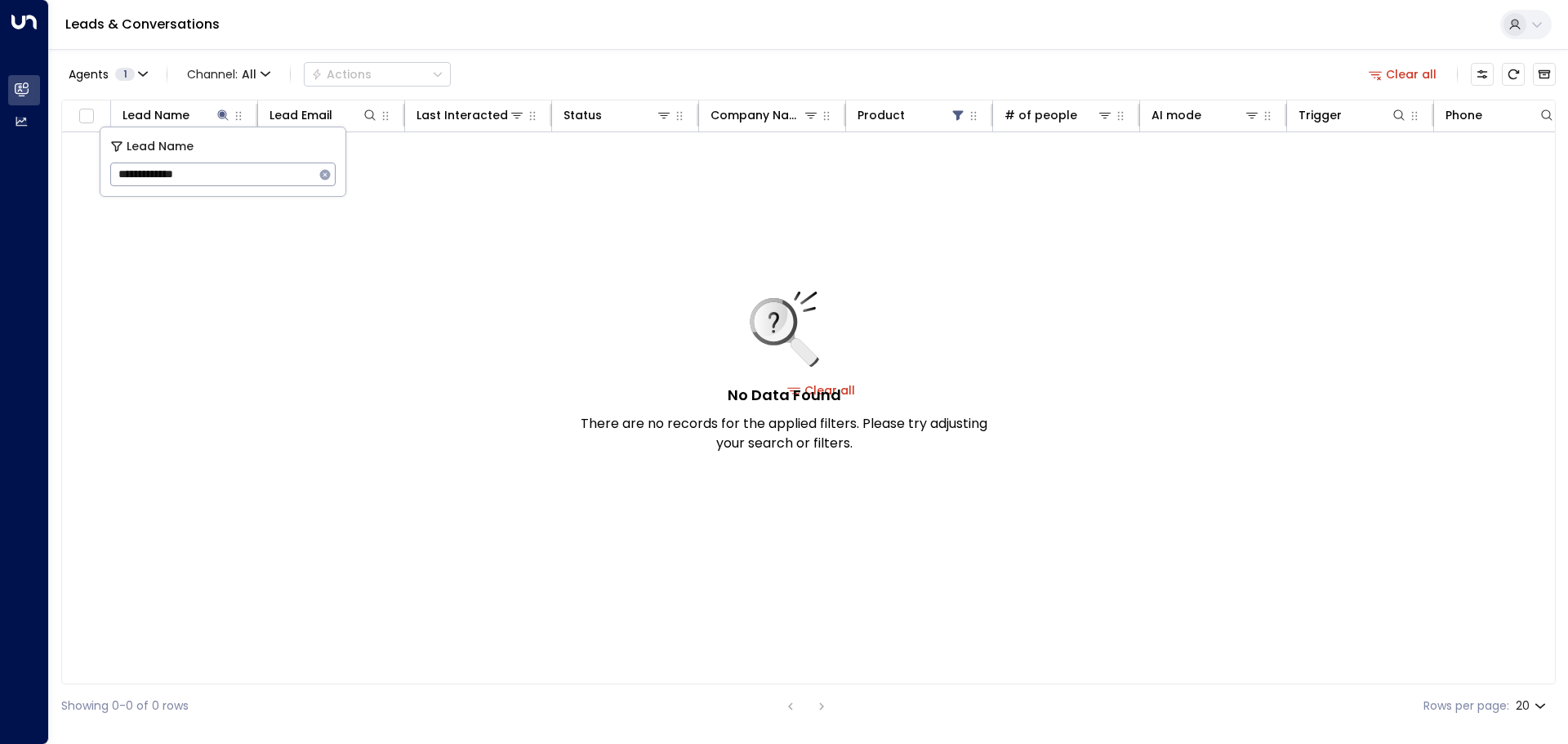
click at [588, 391] on div "No Data Found There are no records for the applied filters. Please try adjustin…" at bounding box center [784, 372] width 409 height 162
click at [588, 389] on div "No Data Found There are no records for the applied filters. Please try adjustin…" at bounding box center [784, 372] width 409 height 162
click at [588, 391] on h5 "No Data Found" at bounding box center [784, 395] width 114 height 22
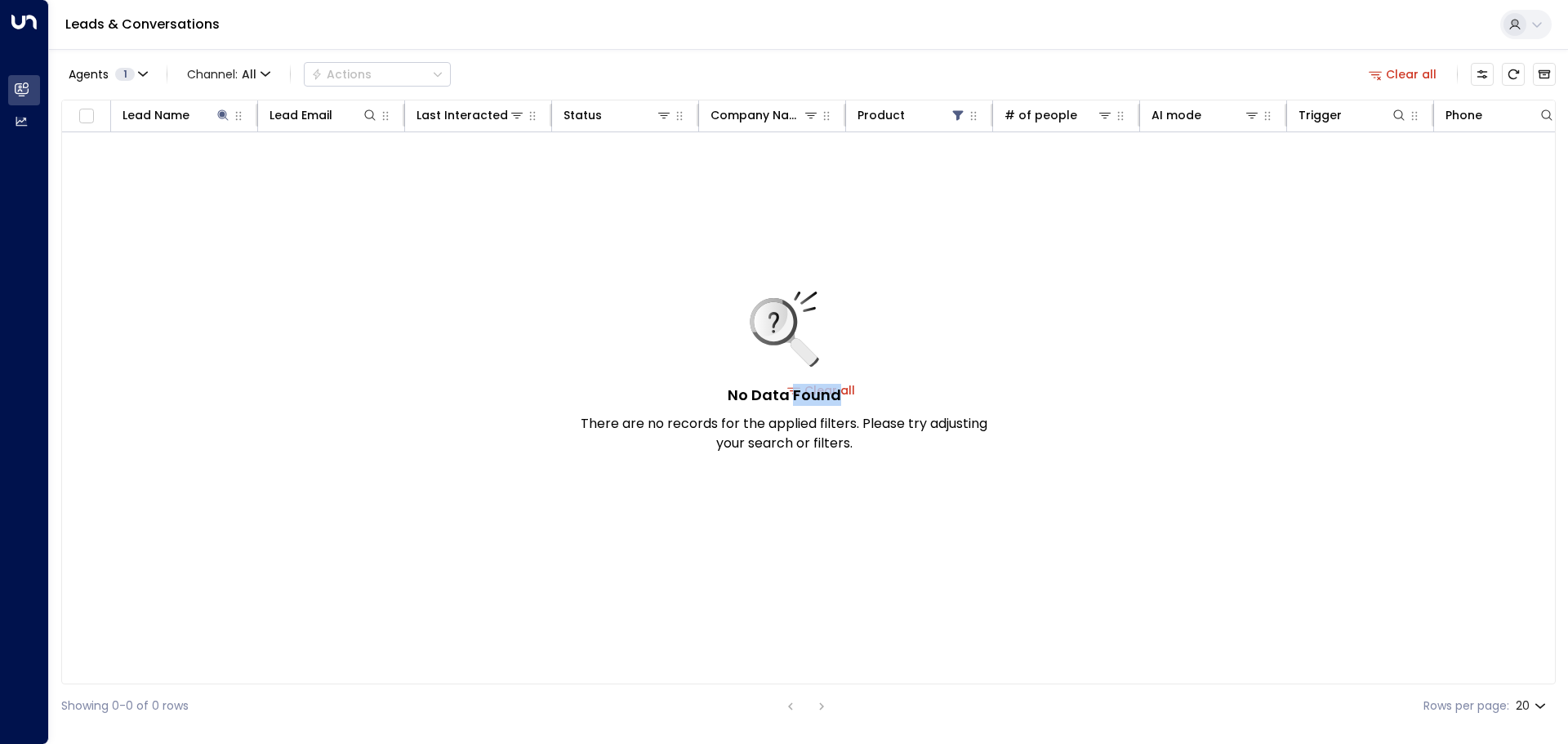
click at [588, 391] on h5 "No Data Found" at bounding box center [784, 395] width 114 height 22
click at [588, 381] on div "No Data Found There are no records for the applied filters. Please try adjustin…" at bounding box center [784, 372] width 409 height 162
click at [588, 391] on div "No Data Found There are no records for the applied filters. Please try adjustin…" at bounding box center [784, 372] width 409 height 162
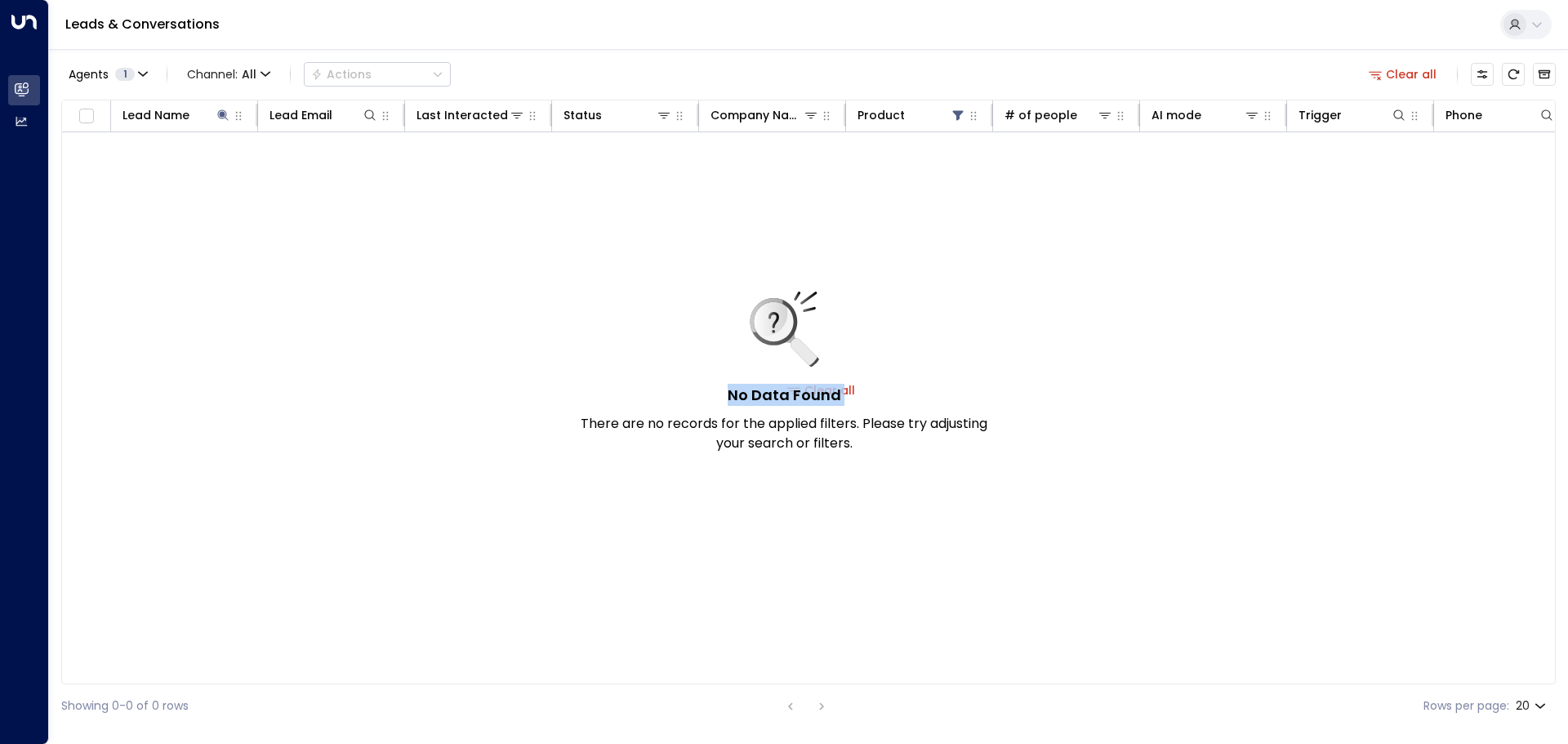
click at [588, 391] on div "No Data Found There are no records for the applied filters. Please try adjustin…" at bounding box center [784, 372] width 409 height 162
drag, startPoint x: 912, startPoint y: 396, endPoint x: 1067, endPoint y: 397, distance: 155.0
click at [588, 399] on div "No Data Found There are no records for the applied filters. Please try adjustin…" at bounding box center [784, 372] width 409 height 162
click at [588, 393] on div "No Data Found There are no records for the applied filters. Please try adjustin…" at bounding box center [784, 372] width 409 height 162
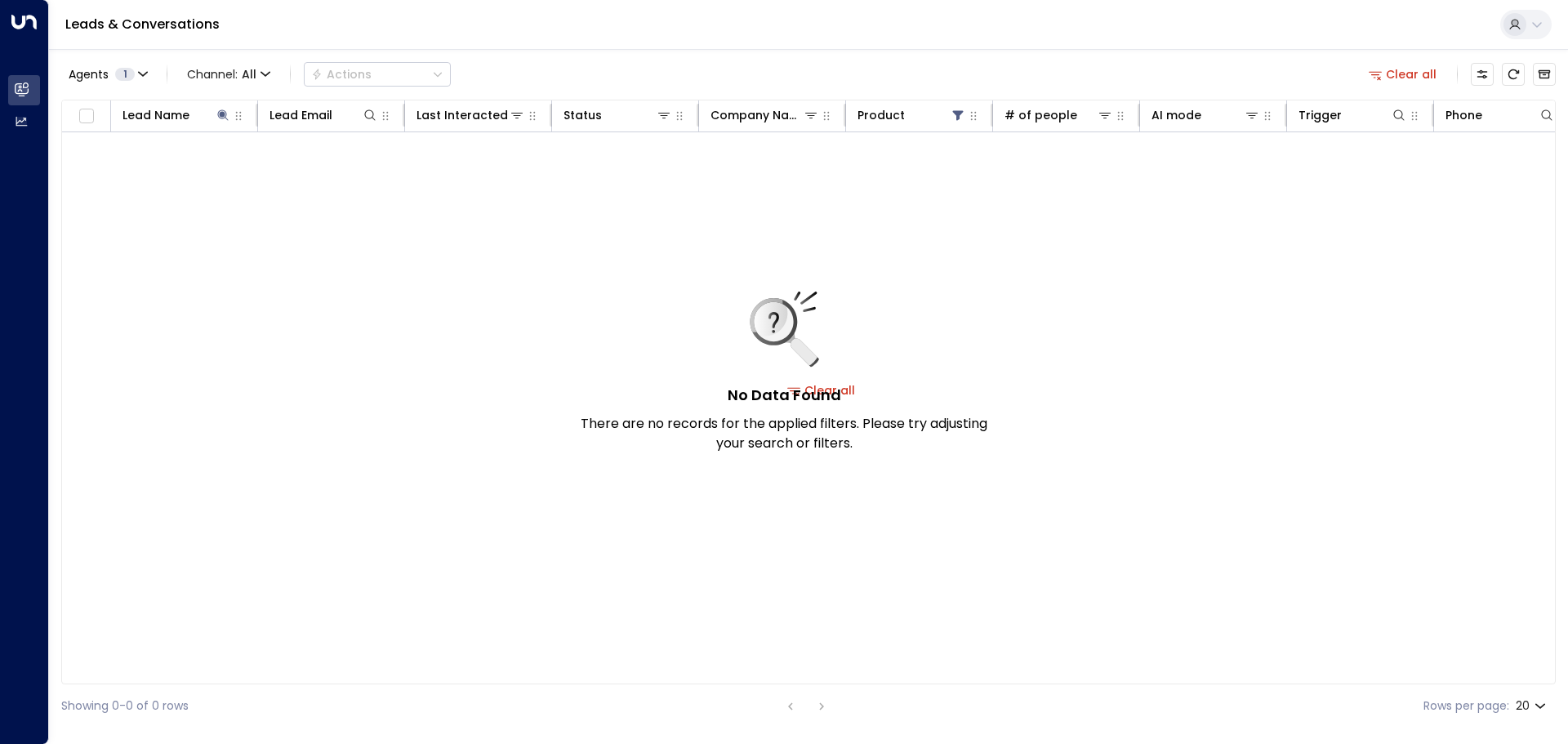
click at [588, 386] on div "No Data Found There are no records for the applied filters. Please try adjustin…" at bounding box center [784, 372] width 409 height 162
click at [223, 116] on icon at bounding box center [222, 115] width 10 height 10
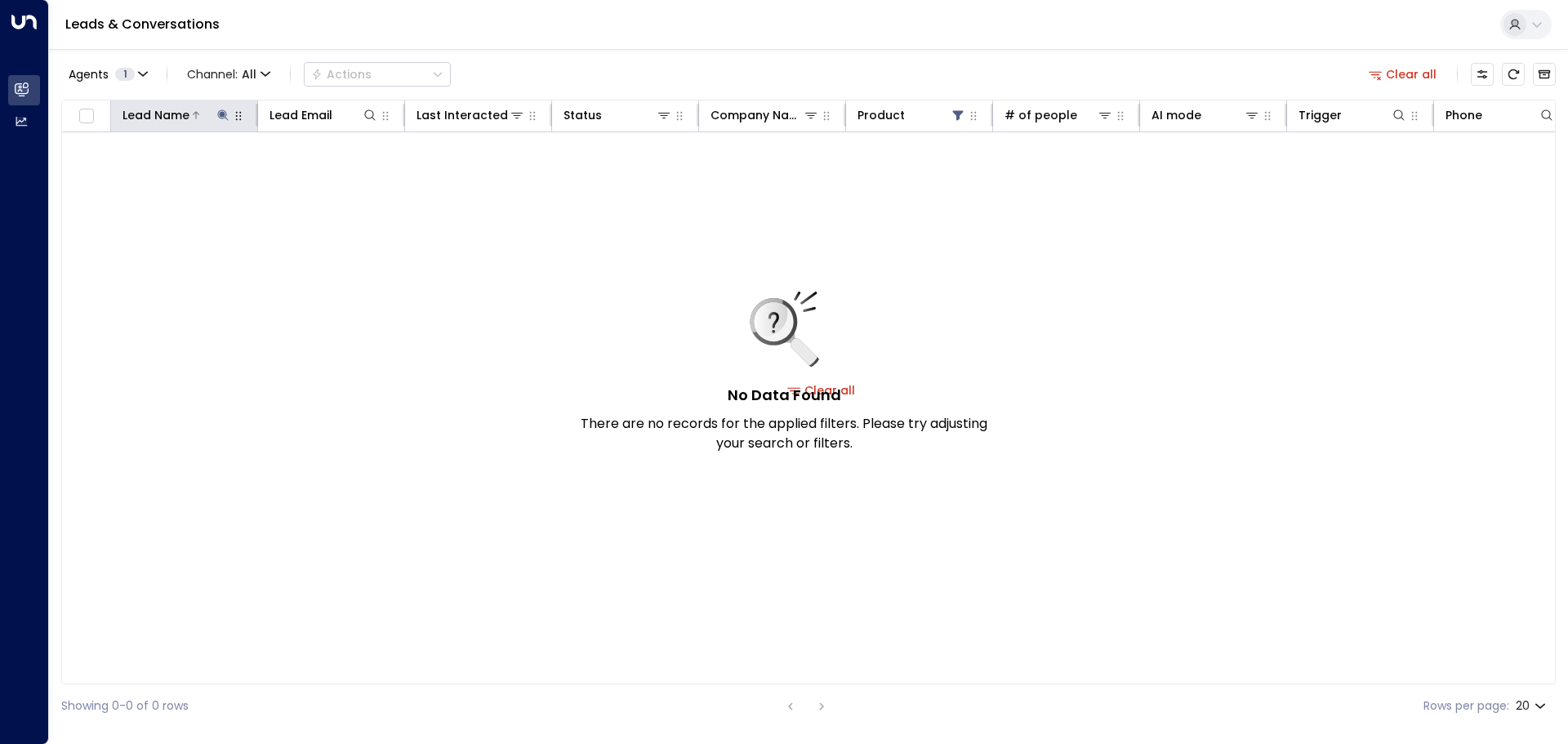
click at [223, 116] on icon at bounding box center [222, 115] width 10 height 10
click at [325, 179] on icon "button" at bounding box center [325, 174] width 10 height 10
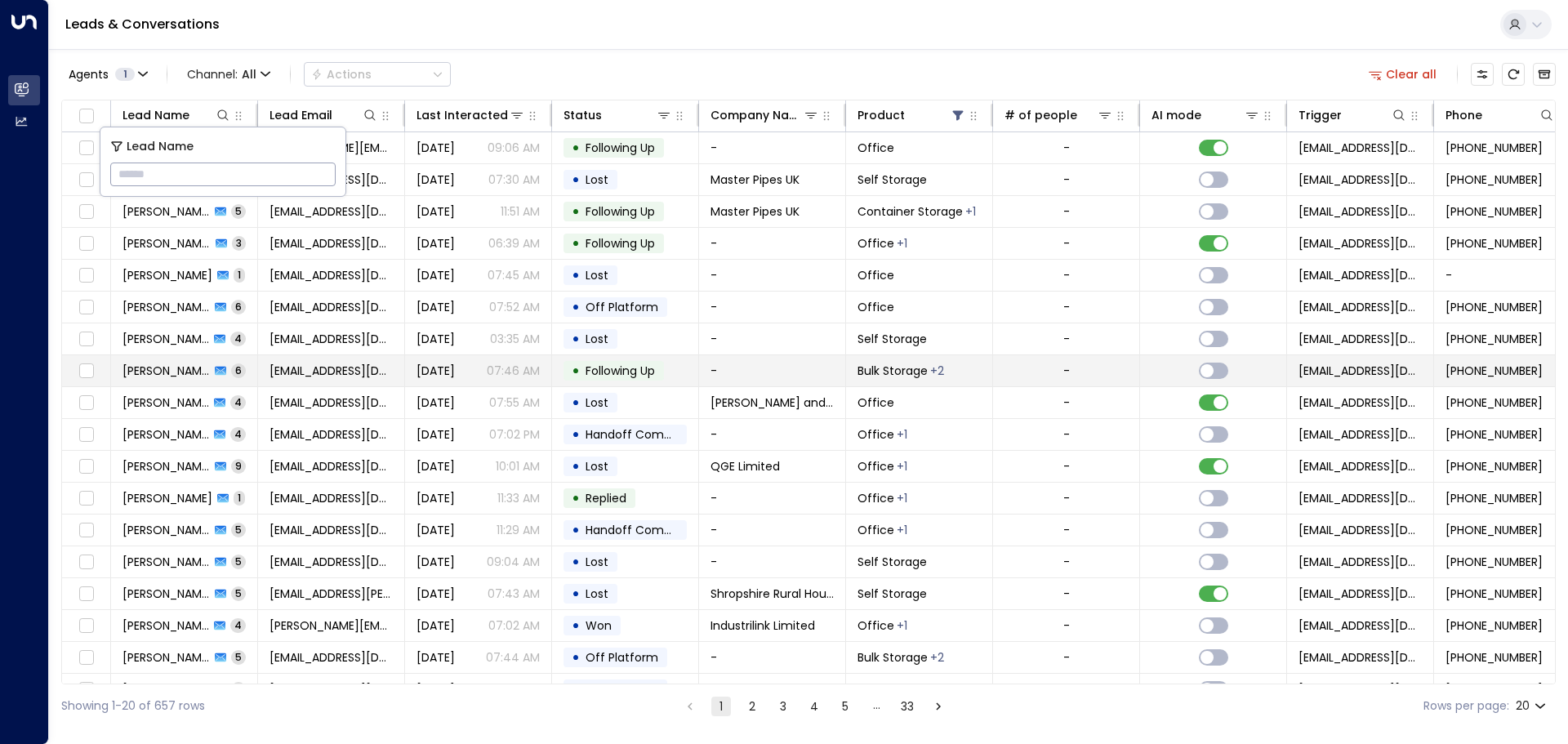
type input "**********"
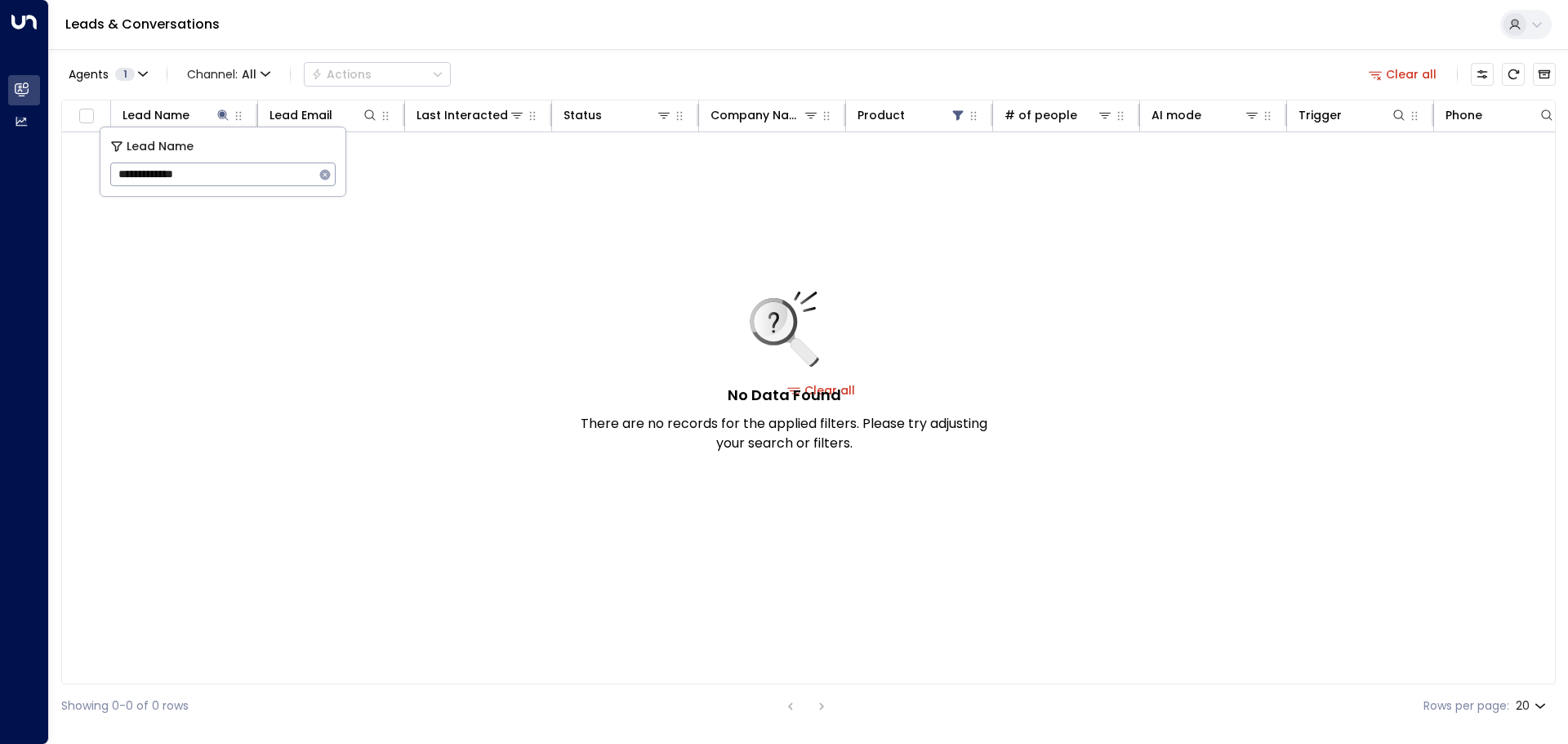
click at [588, 384] on h5 "No Data Found" at bounding box center [784, 395] width 114 height 22
click at [588, 308] on icon at bounding box center [773, 322] width 43 height 43
click at [588, 308] on icon at bounding box center [776, 323] width 38 height 39
click at [588, 392] on div "No Data Found There are no records for the applied filters. Please try adjustin…" at bounding box center [784, 372] width 409 height 162
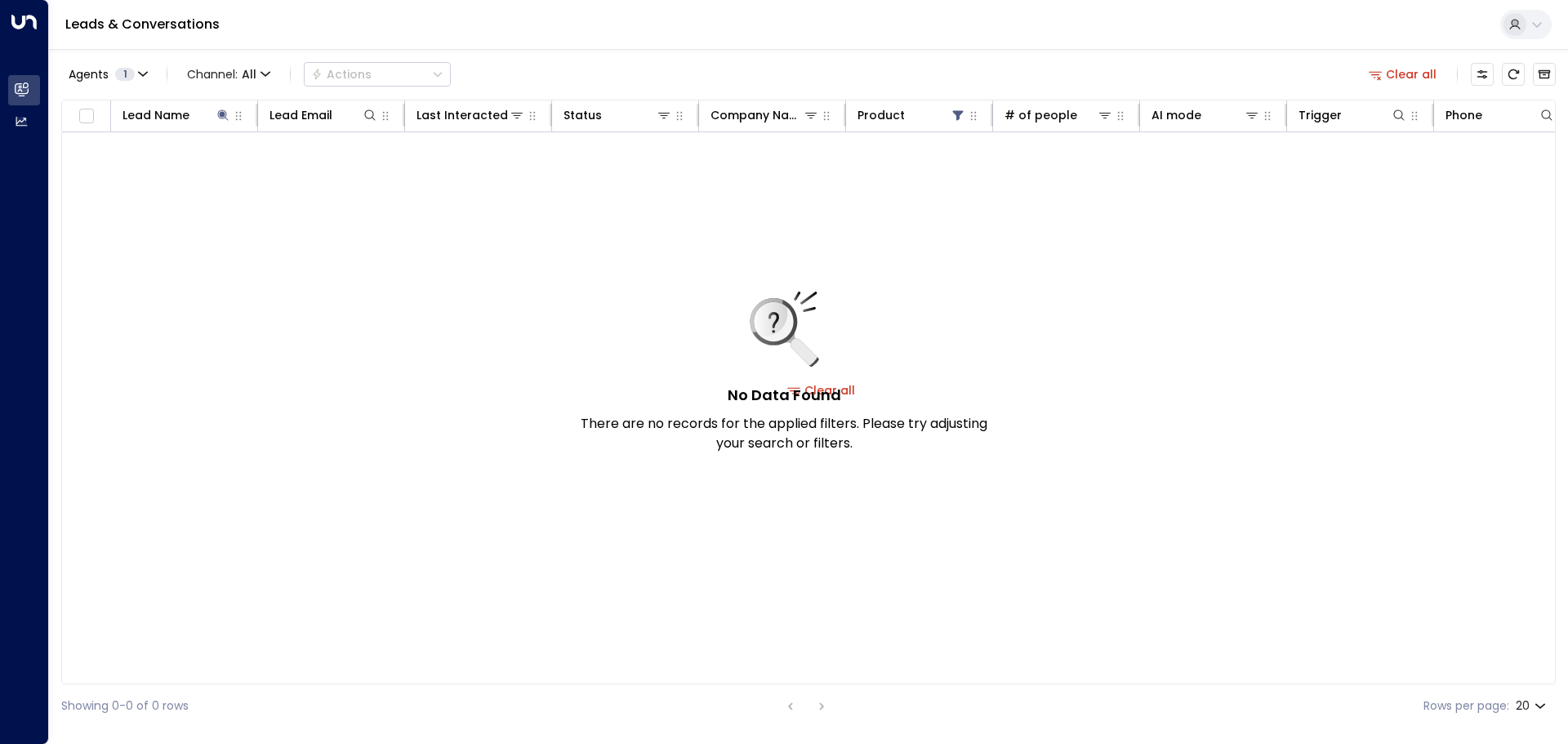
click at [588, 392] on div "No Data Found There are no records for the applied filters. Please try adjustin…" at bounding box center [784, 372] width 409 height 162
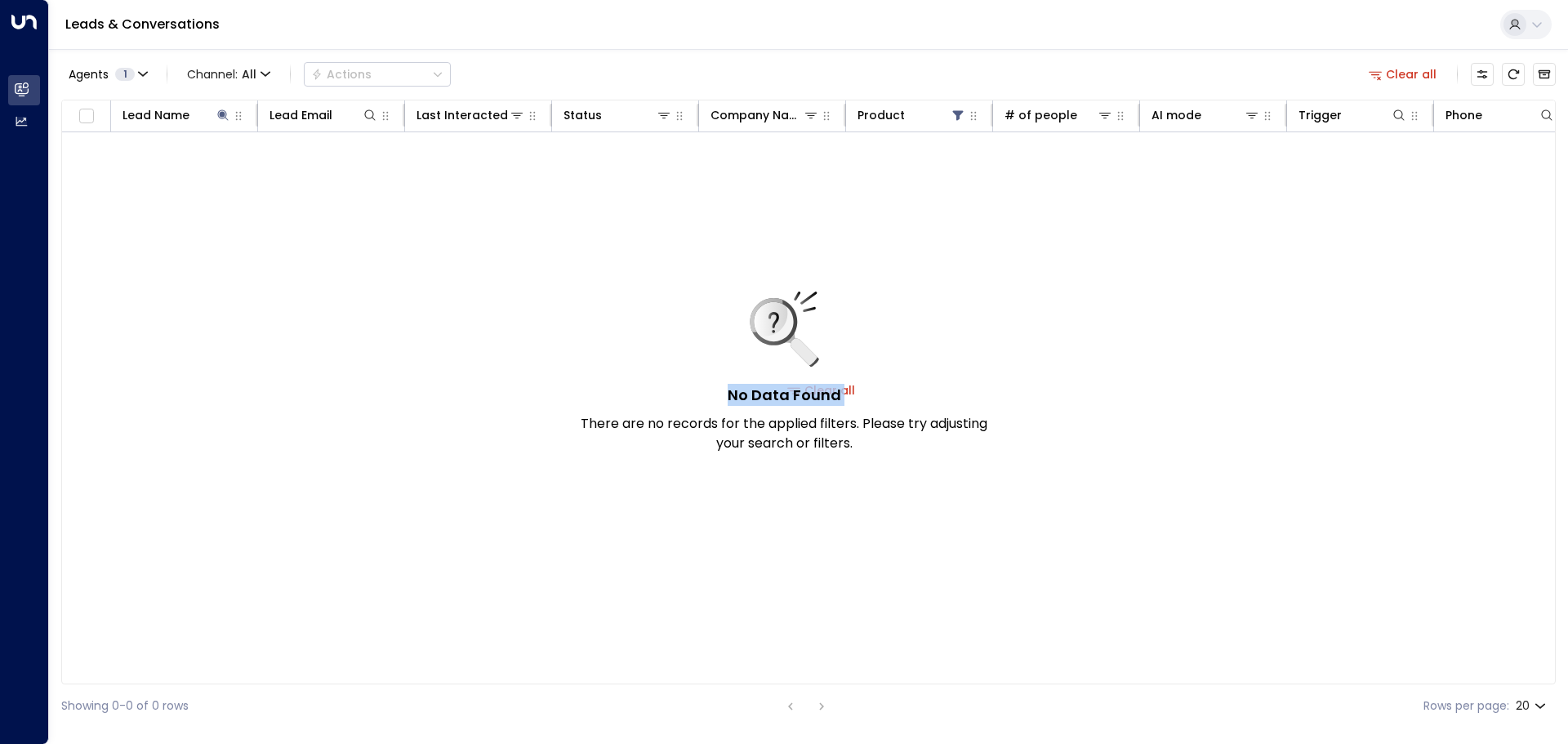
click at [588, 392] on div "No Data Found There are no records for the applied filters. Please try adjustin…" at bounding box center [784, 372] width 409 height 162
drag, startPoint x: 846, startPoint y: 392, endPoint x: 739, endPoint y: 440, distance: 117.3
click at [588, 423] on div "No Data Found There are no records for the applied filters. Please try adjustin…" at bounding box center [784, 372] width 409 height 162
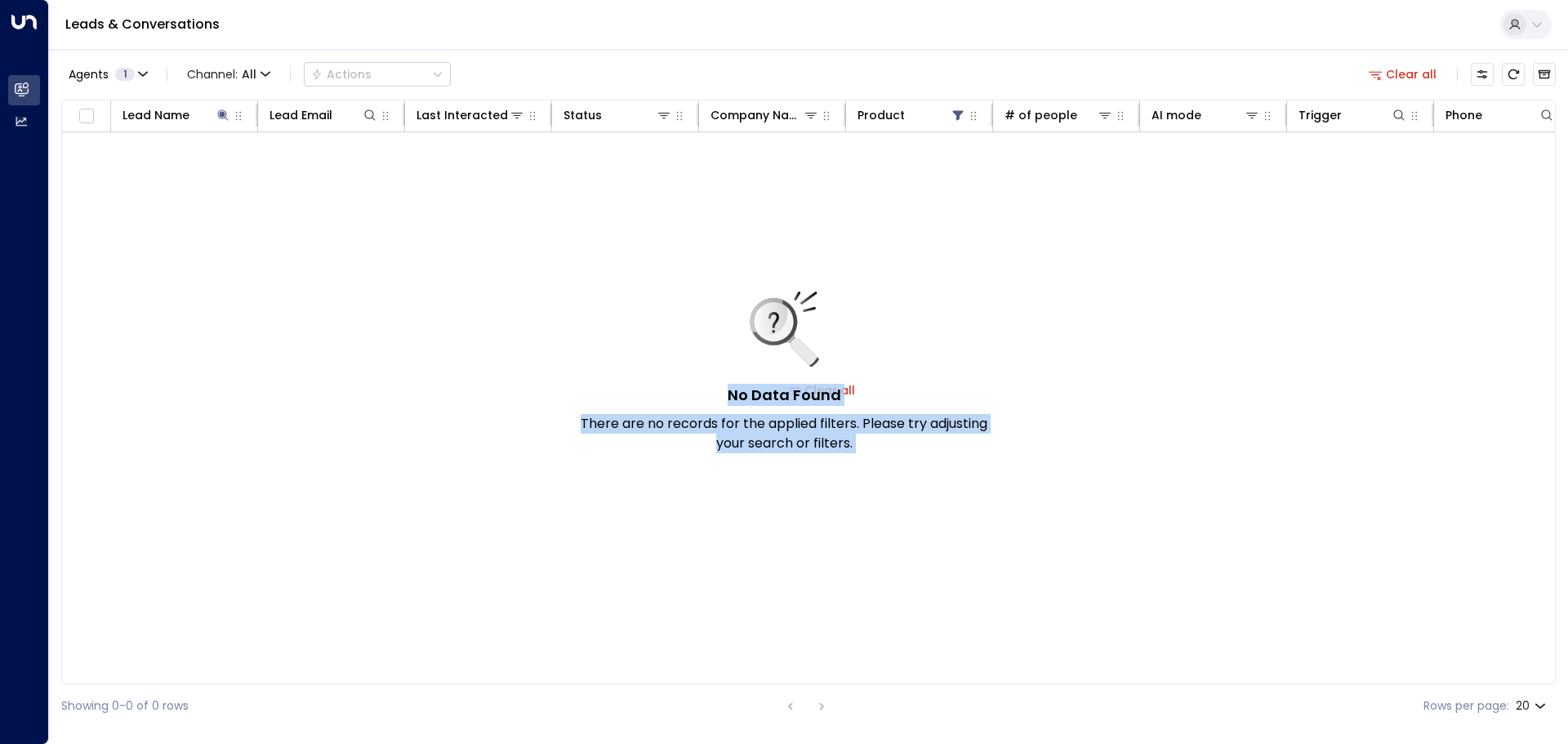
click at [588, 389] on div "No Data Found There are no records for the applied filters. Please try adjustin…" at bounding box center [784, 372] width 409 height 162
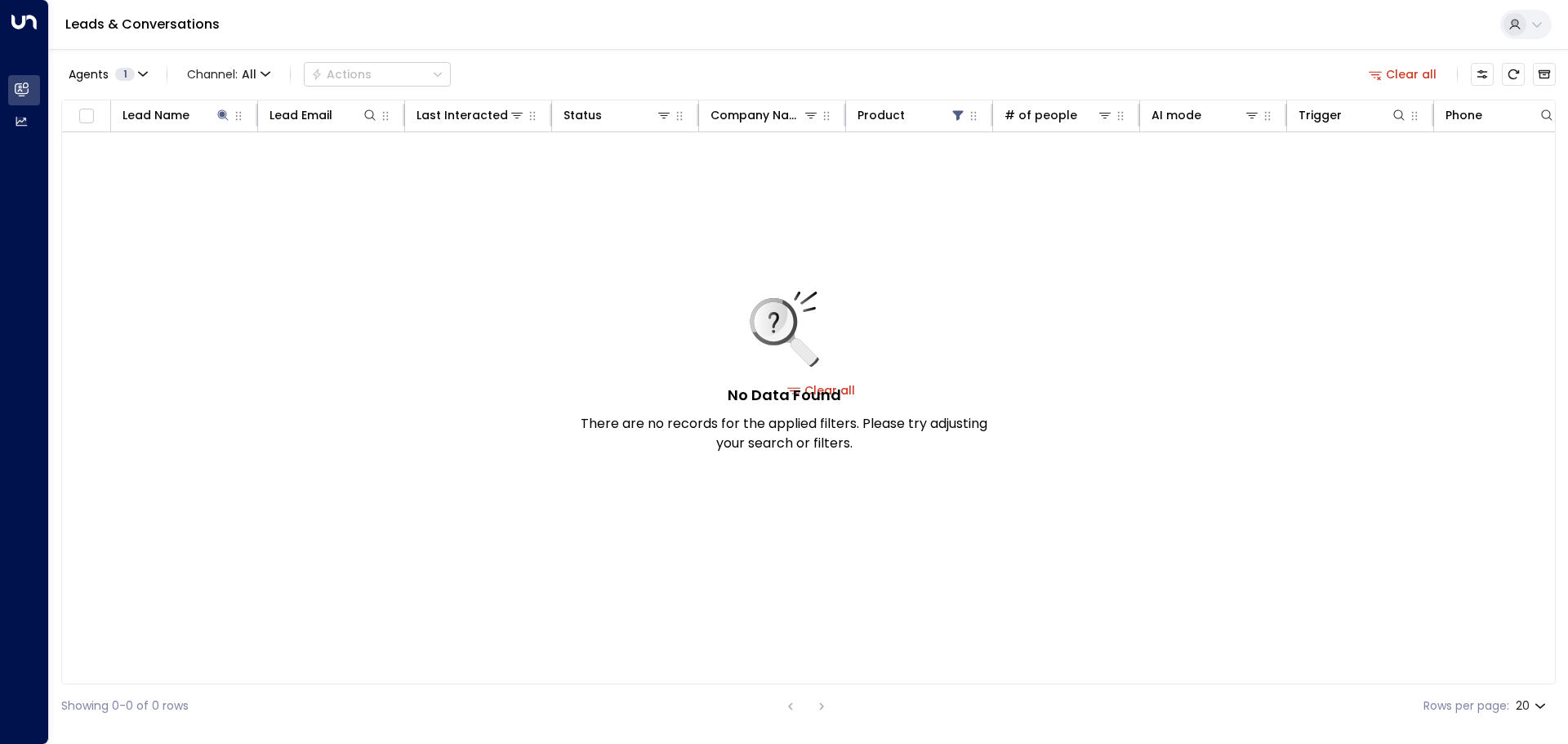
click at [588, 389] on div "No Data Found There are no records for the applied filters. Please try adjustin…" at bounding box center [784, 372] width 409 height 162
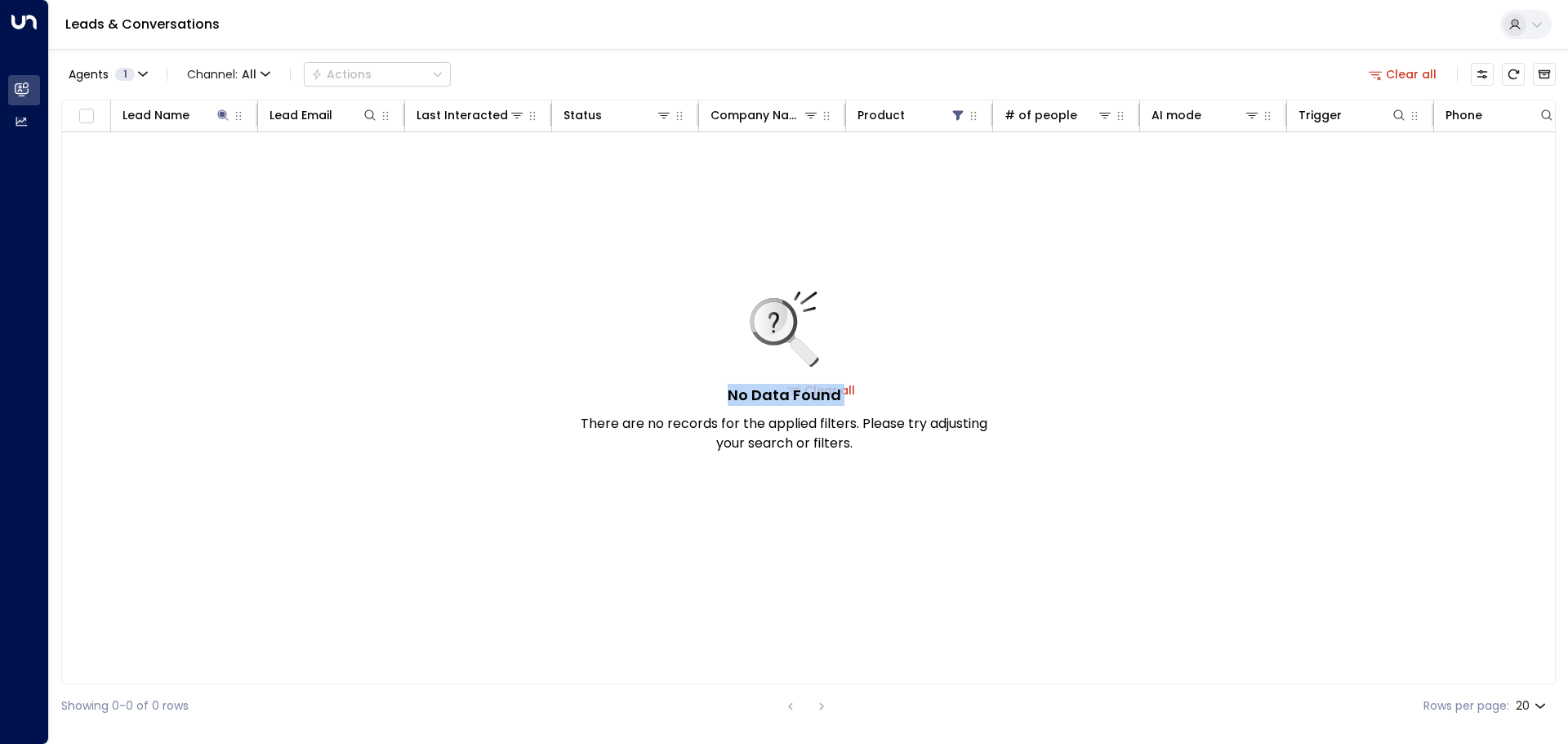
click at [588, 389] on div "No Data Found There are no records for the applied filters. Please try adjustin…" at bounding box center [784, 372] width 409 height 162
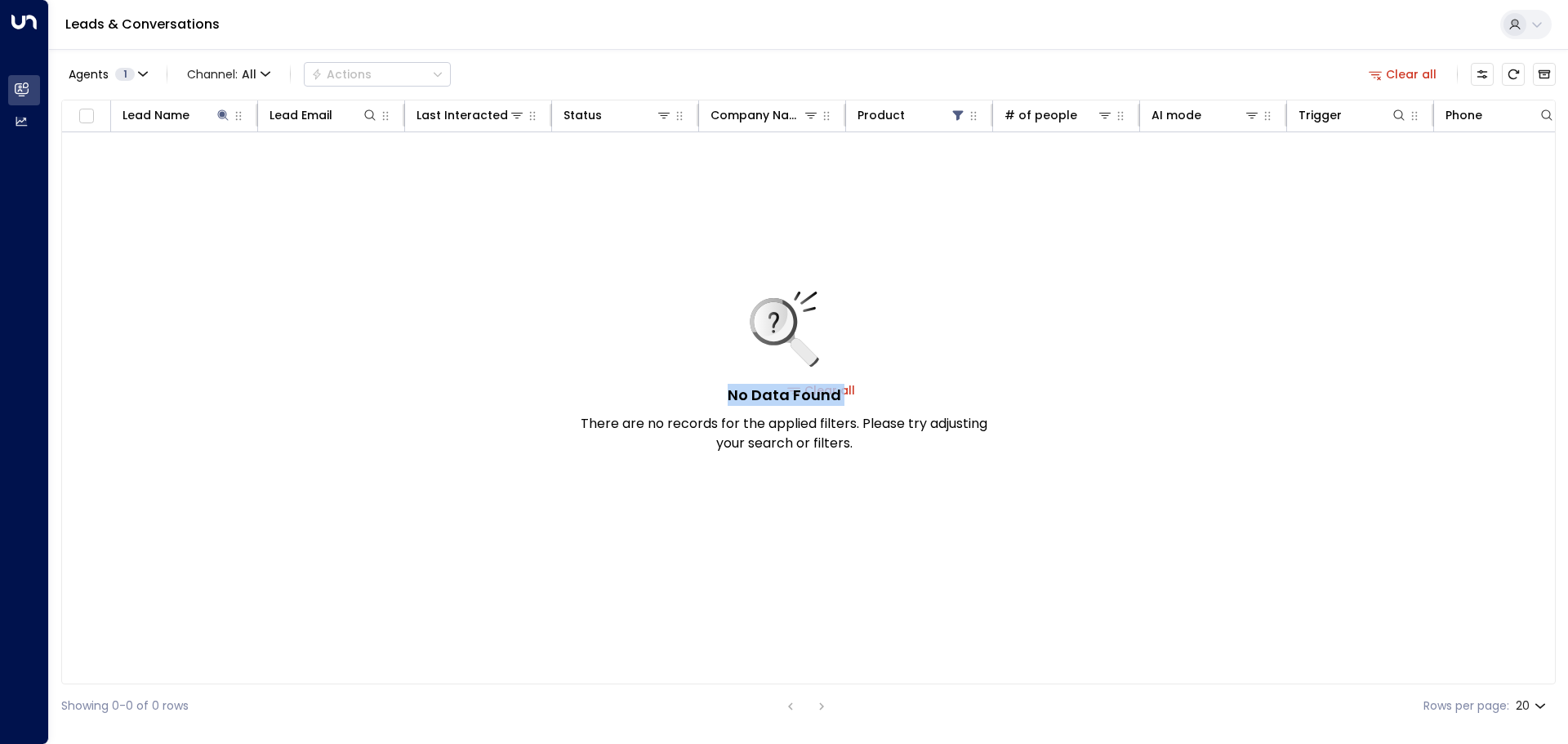
click at [588, 389] on div "No Data Found There are no records for the applied filters. Please try adjustin…" at bounding box center [784, 372] width 409 height 162
click at [588, 112] on div at bounding box center [1518, 115] width 73 height 16
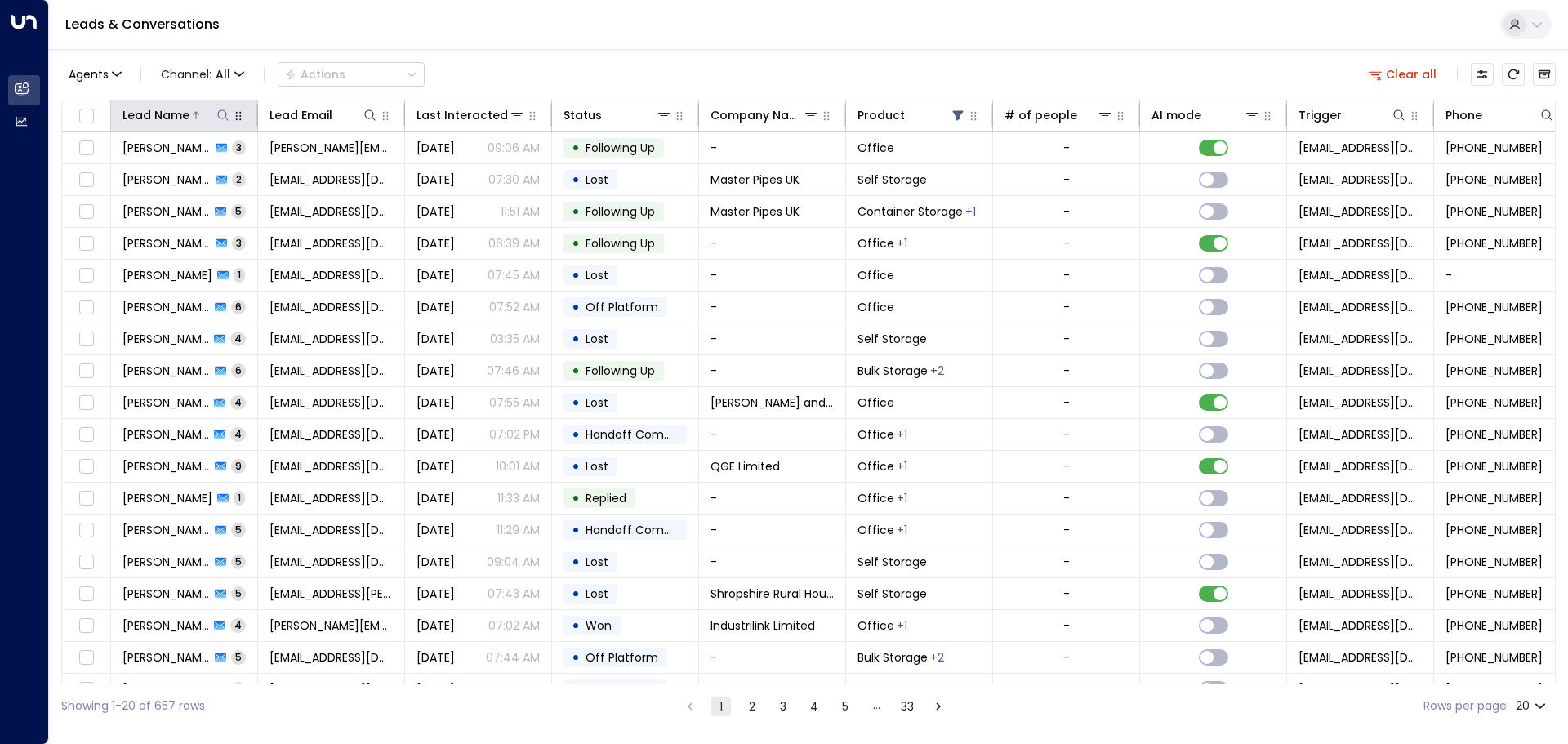
click at [221, 116] on icon at bounding box center [223, 115] width 13 height 13
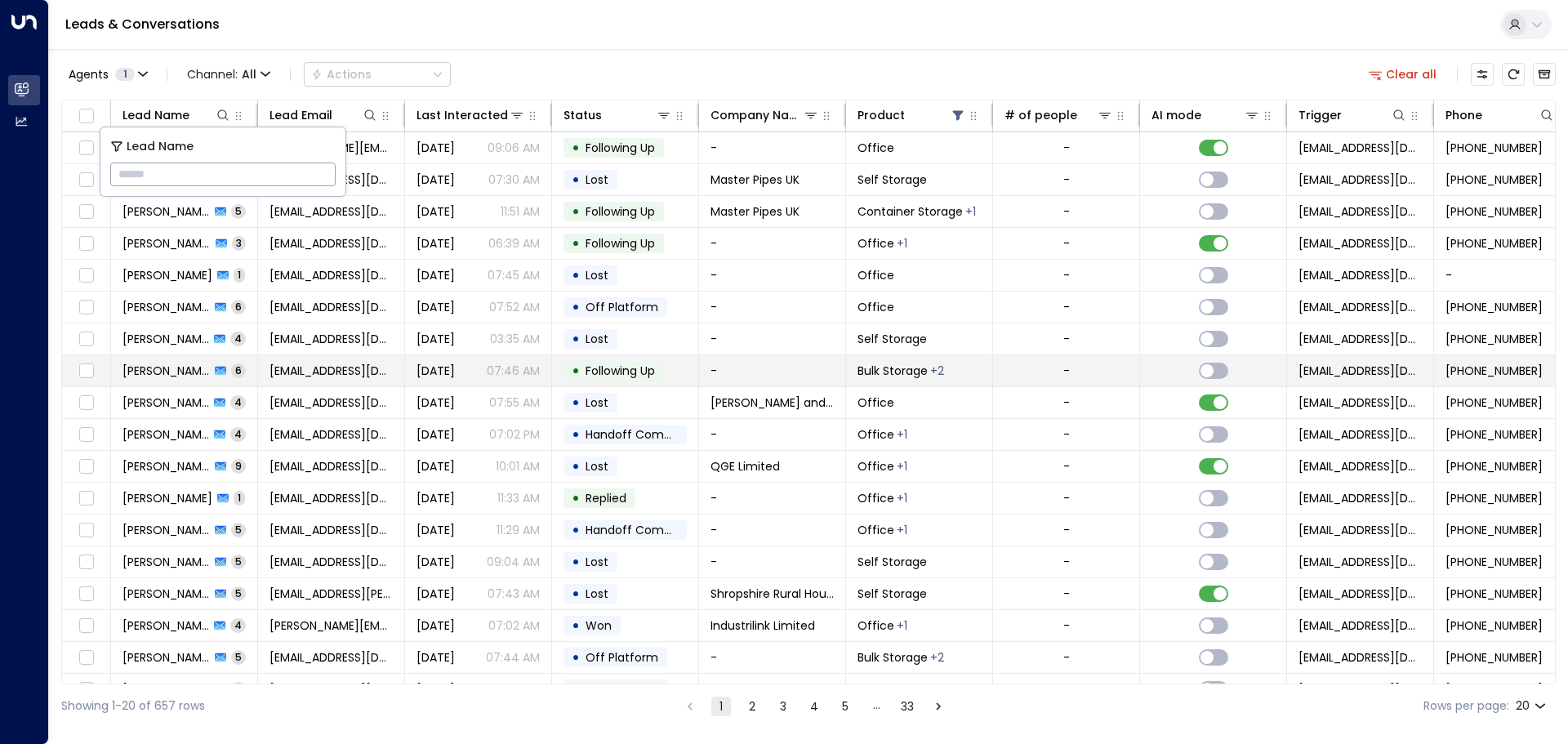
type input "**********"
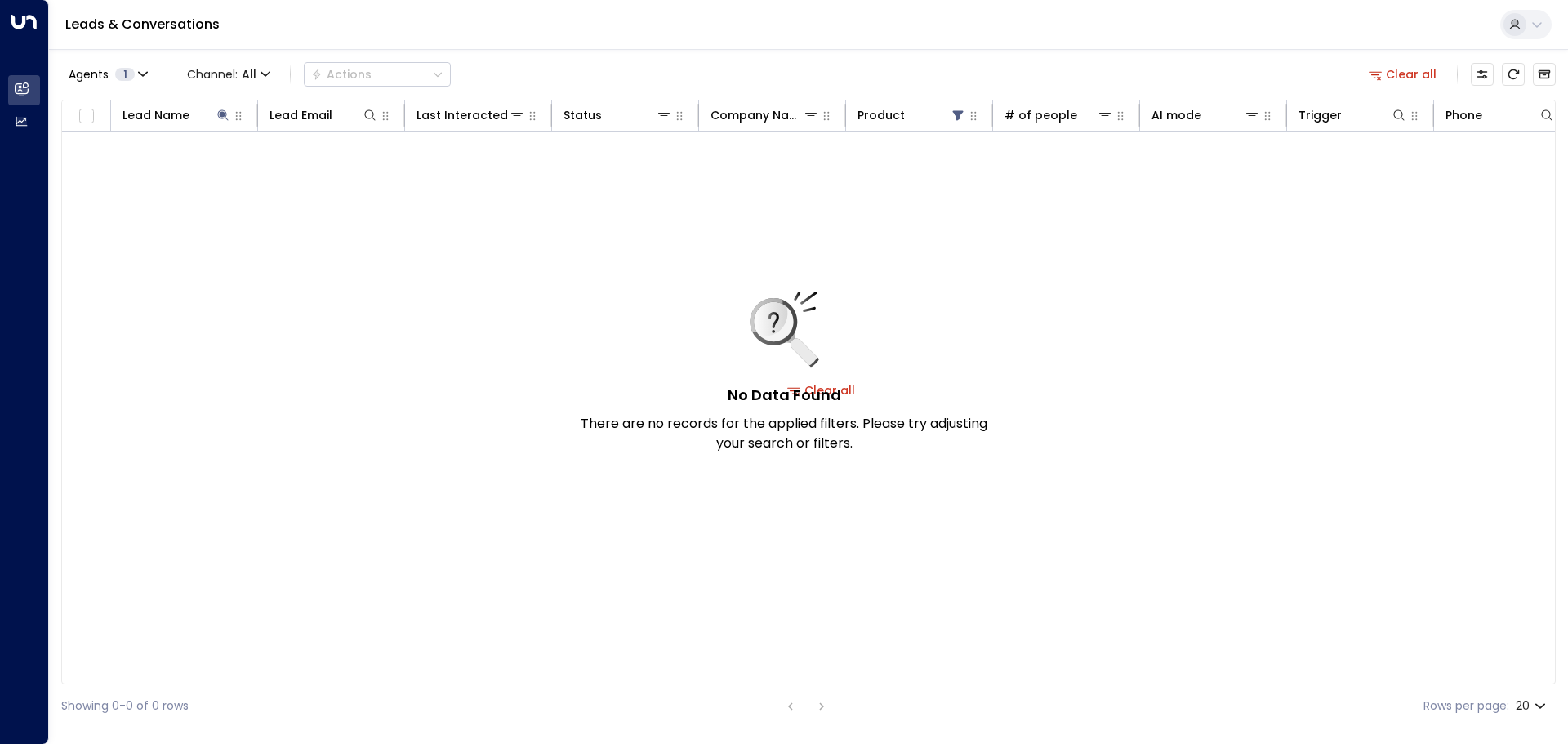
click at [588, 386] on h5 "No Data Found" at bounding box center [784, 395] width 114 height 22
drag, startPoint x: 798, startPoint y: 386, endPoint x: 816, endPoint y: 386, distance: 18.0
click at [588, 386] on h5 "No Data Found" at bounding box center [784, 395] width 114 height 22
click at [588, 390] on div "No Data Found There are no records for the applied filters. Please try adjustin…" at bounding box center [784, 372] width 409 height 162
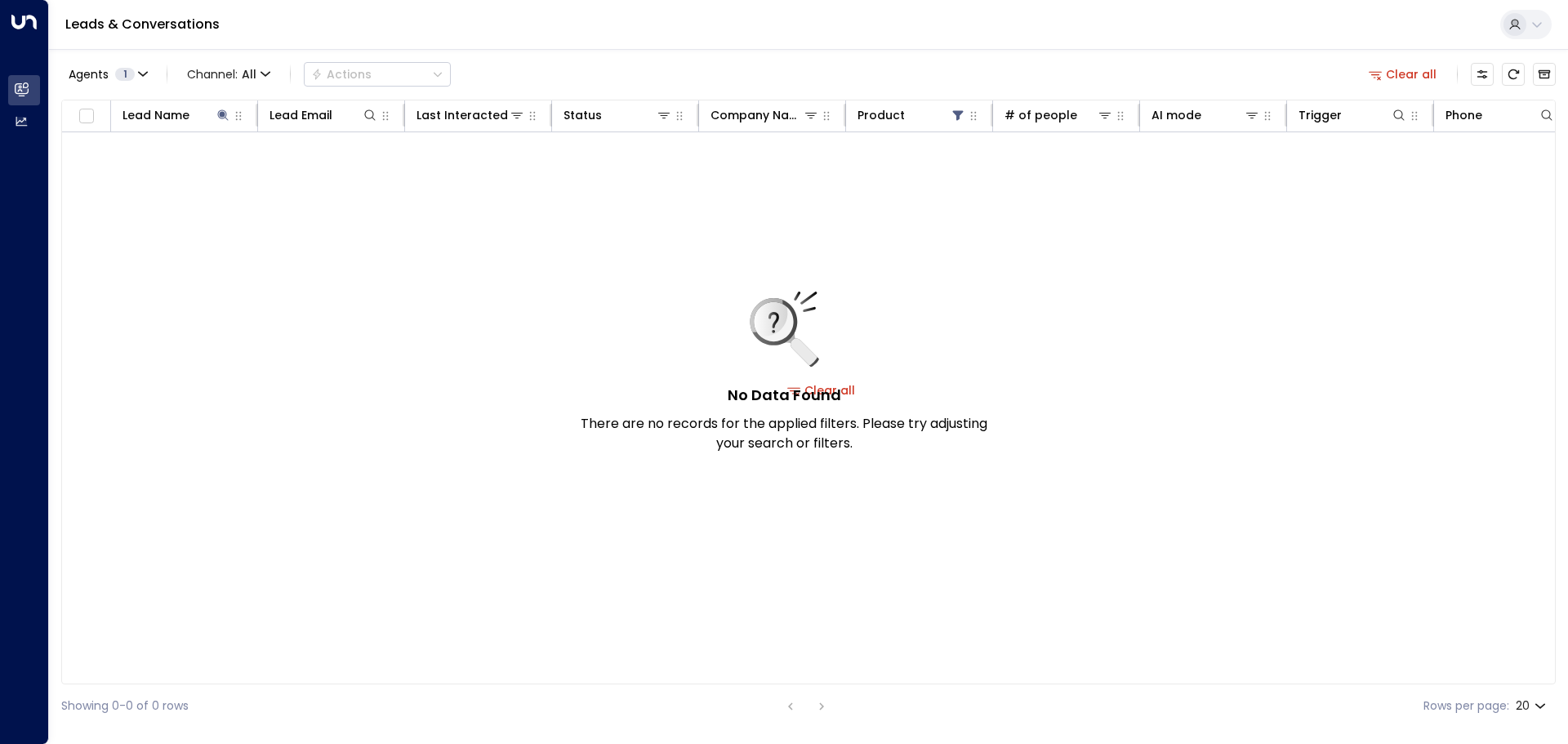
click at [588, 390] on div "No Data Found There are no records for the applied filters. Please try adjustin…" at bounding box center [784, 372] width 409 height 162
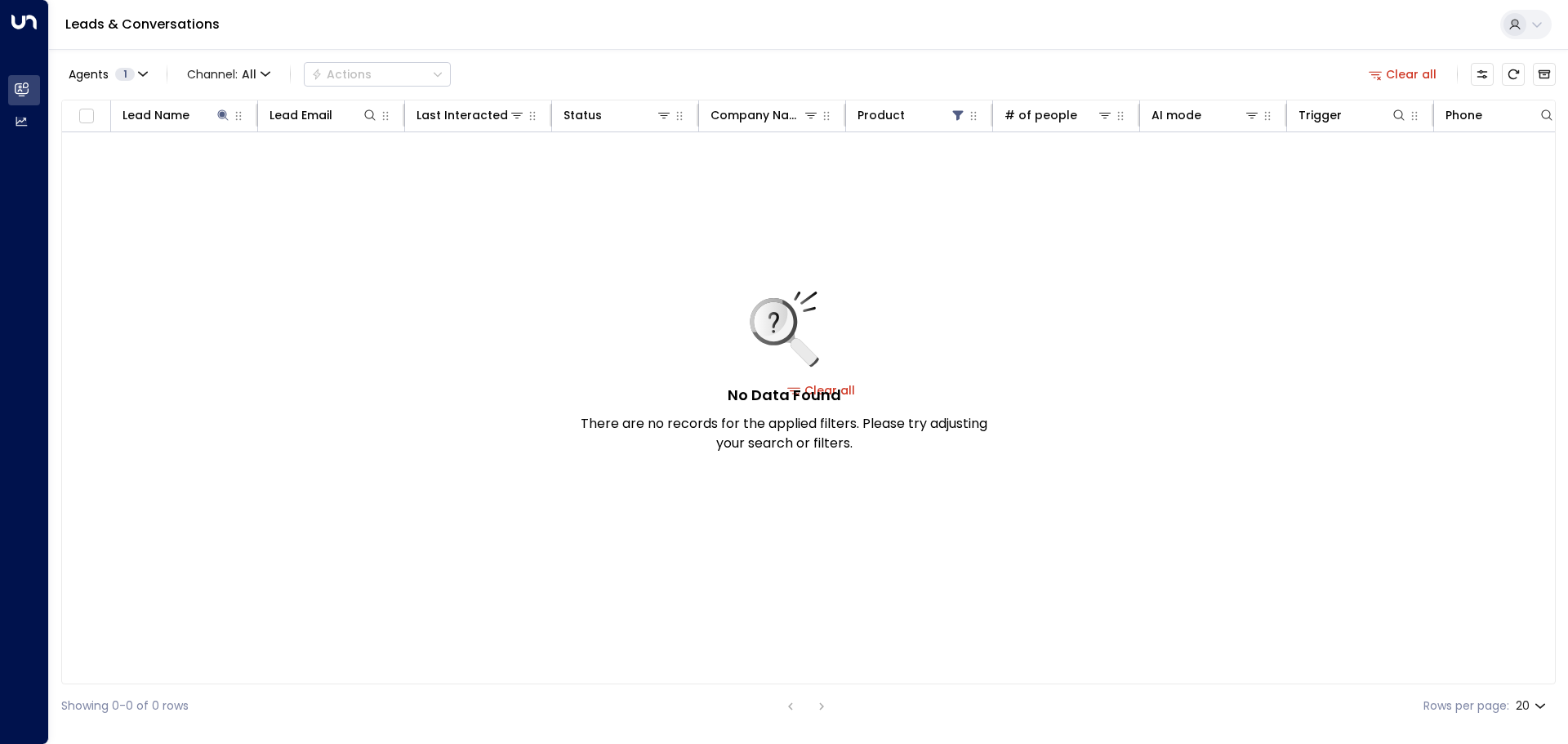
drag, startPoint x: 596, startPoint y: 296, endPoint x: 515, endPoint y: 279, distance: 82.8
click at [588, 296] on div "No Data Found There are no records for the applied filters. Please try adjustin…" at bounding box center [784, 372] width 409 height 162
click at [371, 114] on icon at bounding box center [370, 115] width 13 height 13
paste input "**********"
type input "**********"
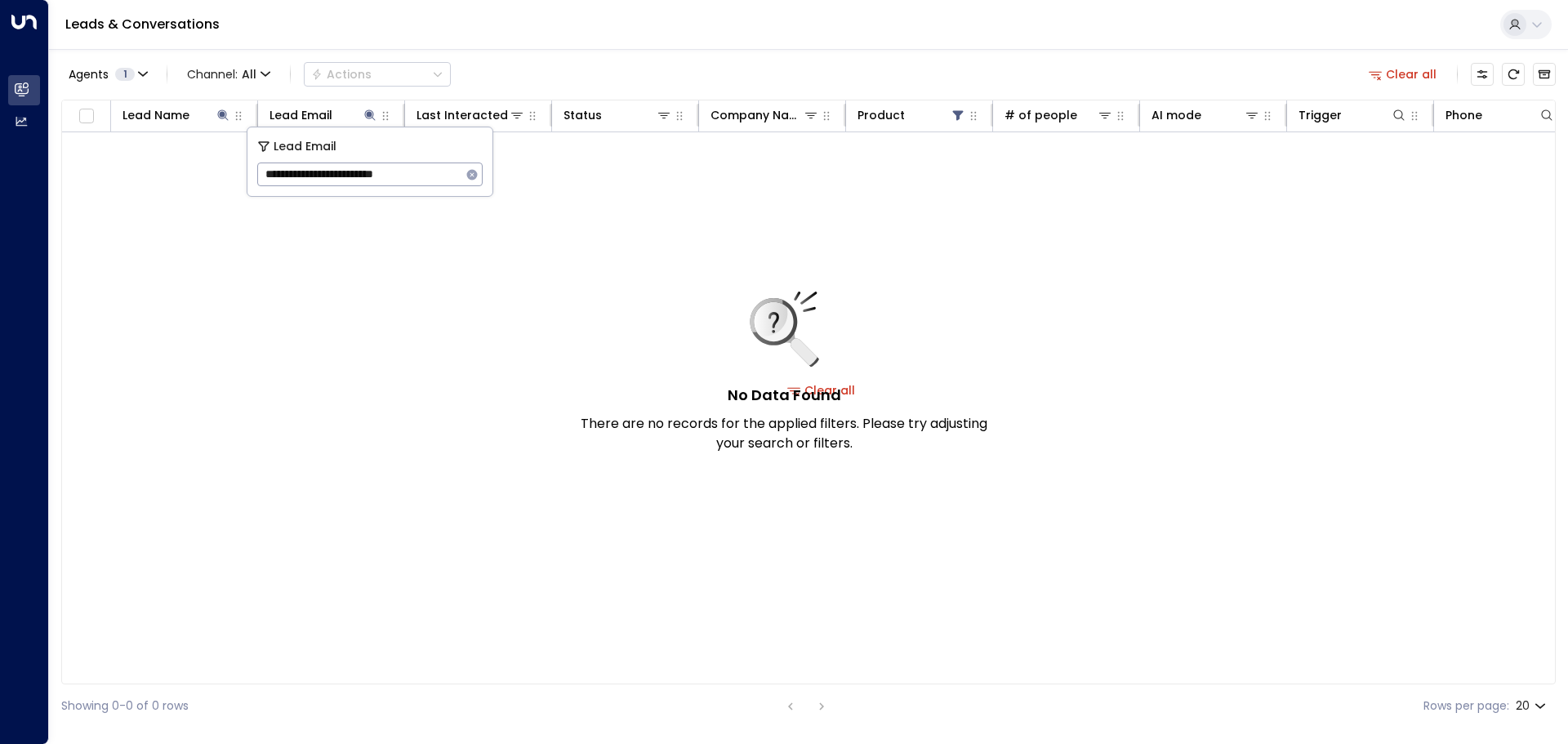
click at [588, 391] on div "No Data Found There are no records for the applied filters. Please try adjustin…" at bounding box center [784, 372] width 409 height 162
